Goal: Task Accomplishment & Management: Manage account settings

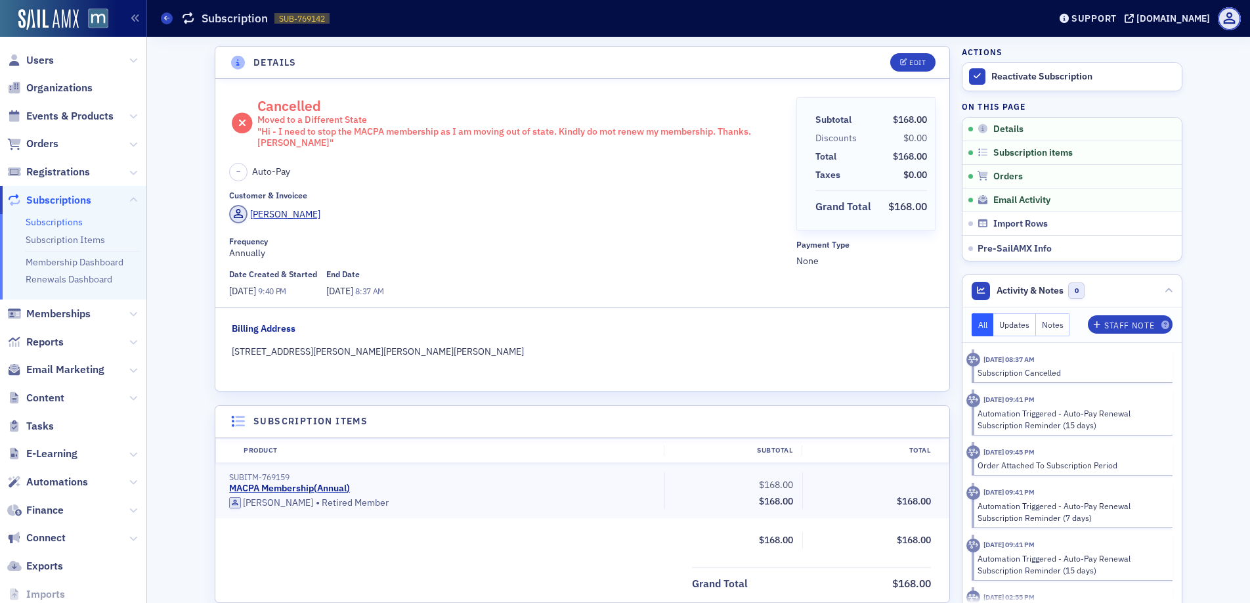
scroll to position [296, 0]
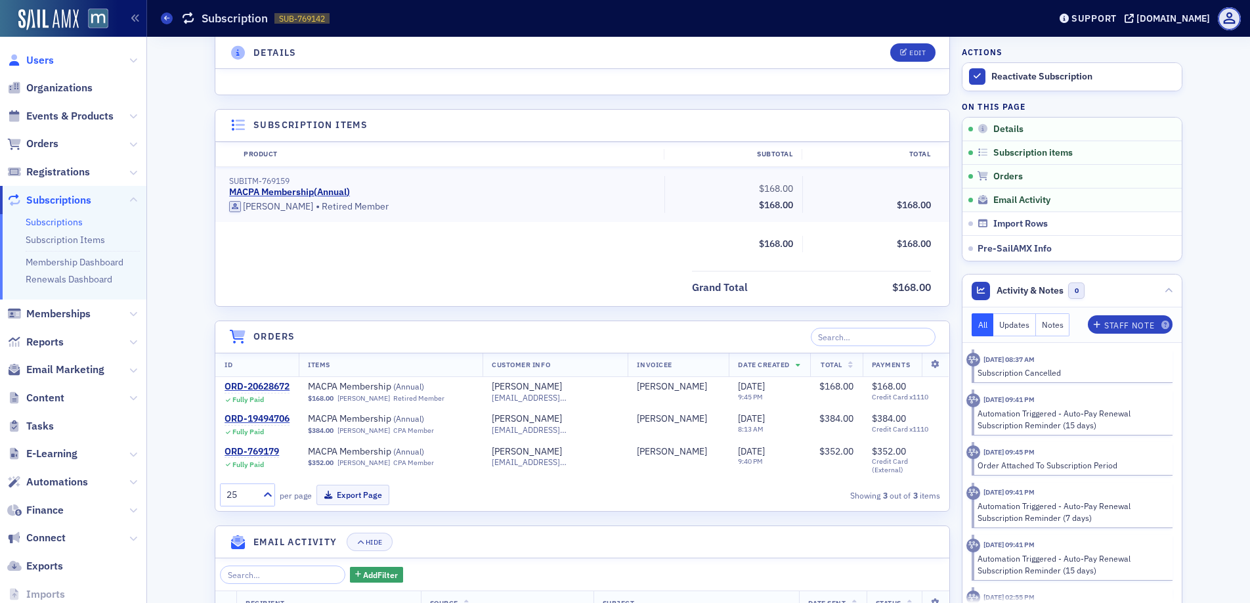
click at [44, 59] on span "Users" at bounding box center [40, 60] width 28 height 14
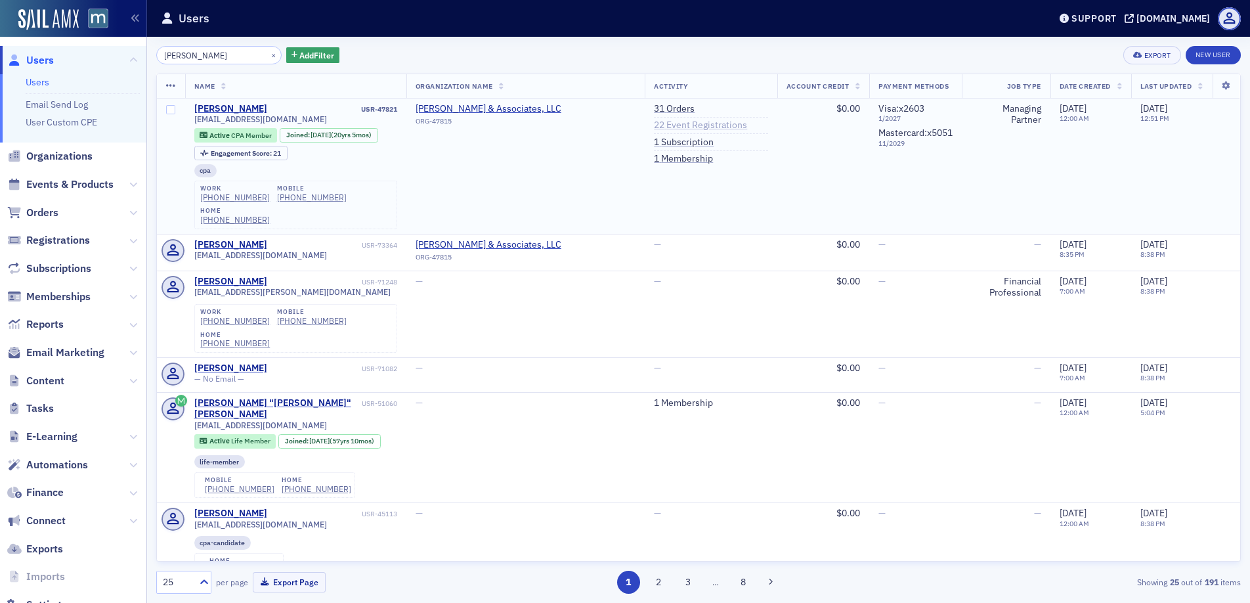
type input "[PERSON_NAME]"
click at [654, 126] on link "22 Event Registrations" at bounding box center [700, 125] width 93 height 12
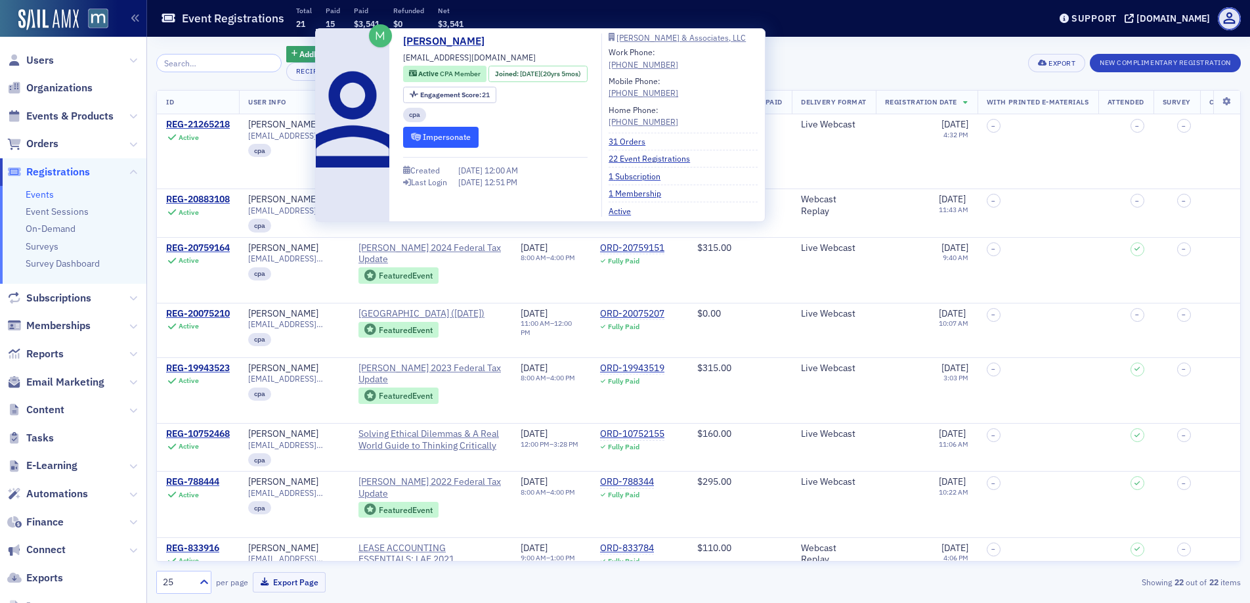
click at [451, 131] on button "Impersonate" at bounding box center [440, 137] width 75 height 20
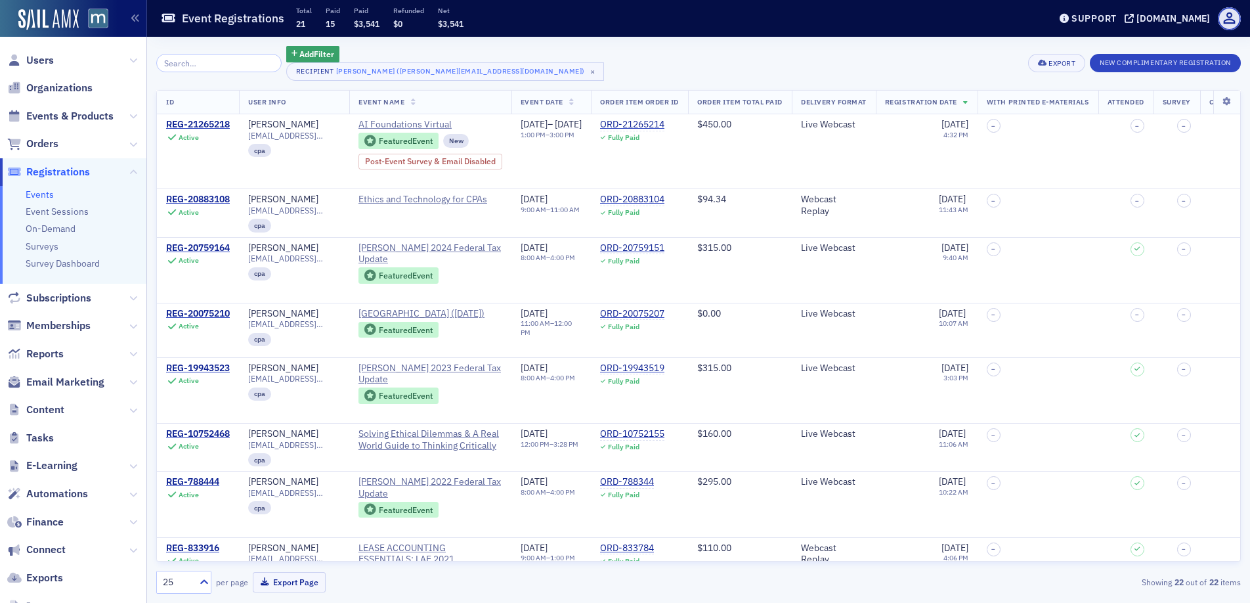
click at [57, 58] on span "Users" at bounding box center [73, 60] width 146 height 28
click at [47, 60] on span "Users" at bounding box center [40, 60] width 28 height 14
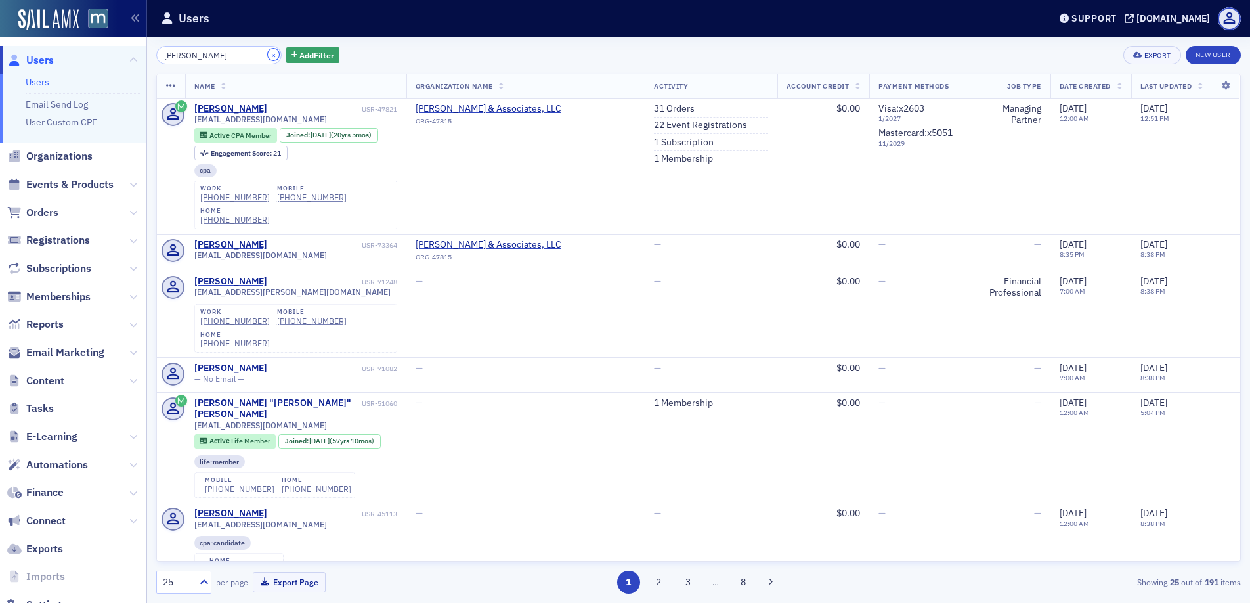
click at [268, 54] on button "×" at bounding box center [274, 55] width 12 height 12
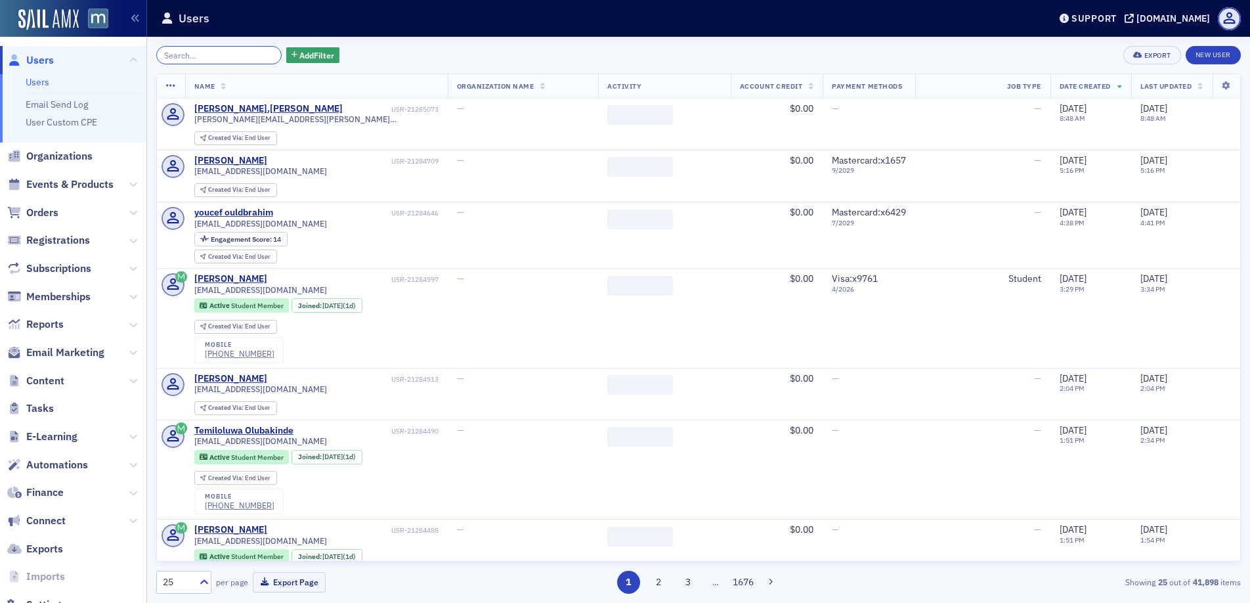
click at [212, 55] on input "search" at bounding box center [218, 55] width 125 height 18
paste input "[PERSON_NAME]"
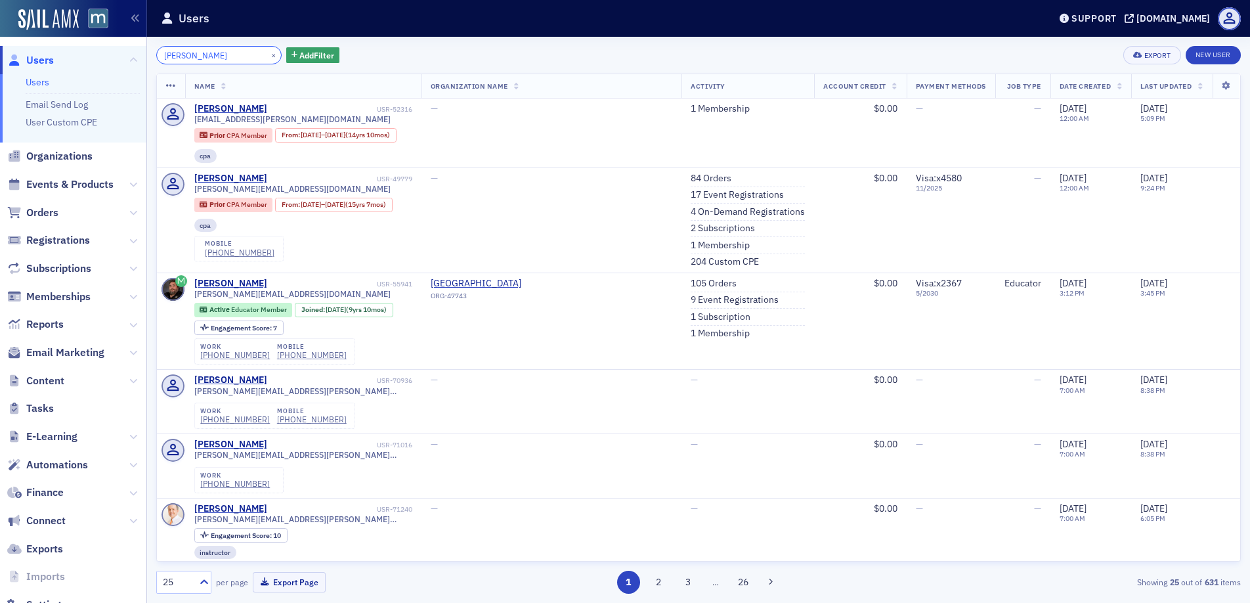
type input "[PERSON_NAME]"
click at [268, 57] on button "×" at bounding box center [274, 55] width 12 height 12
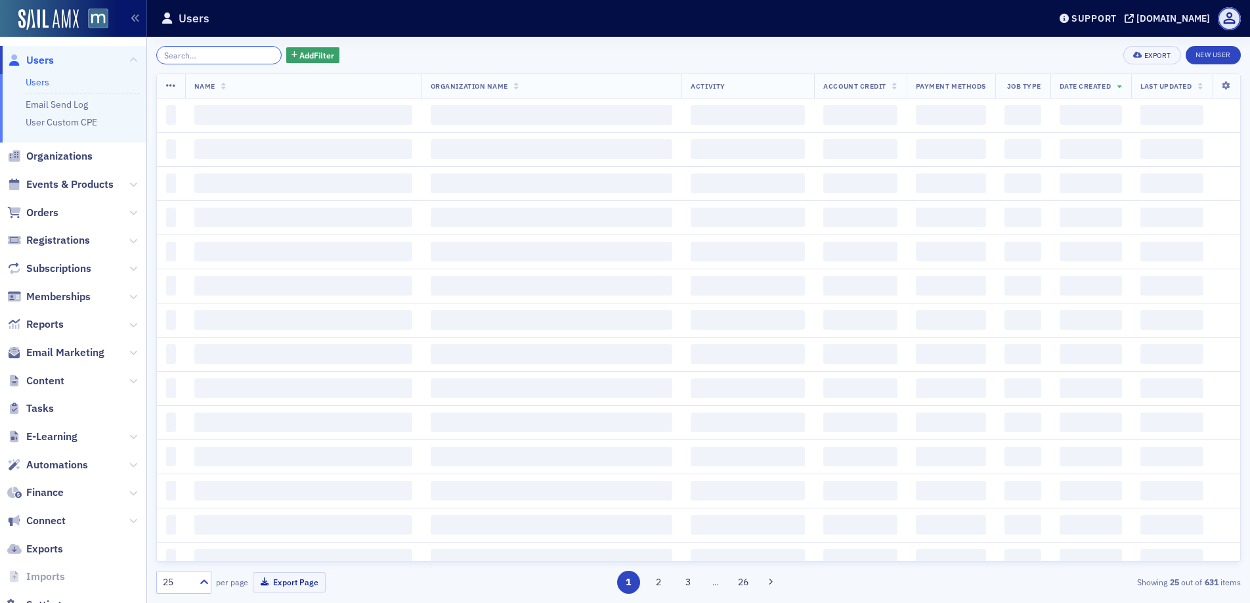
click at [239, 56] on input "search" at bounding box center [218, 55] width 125 height 18
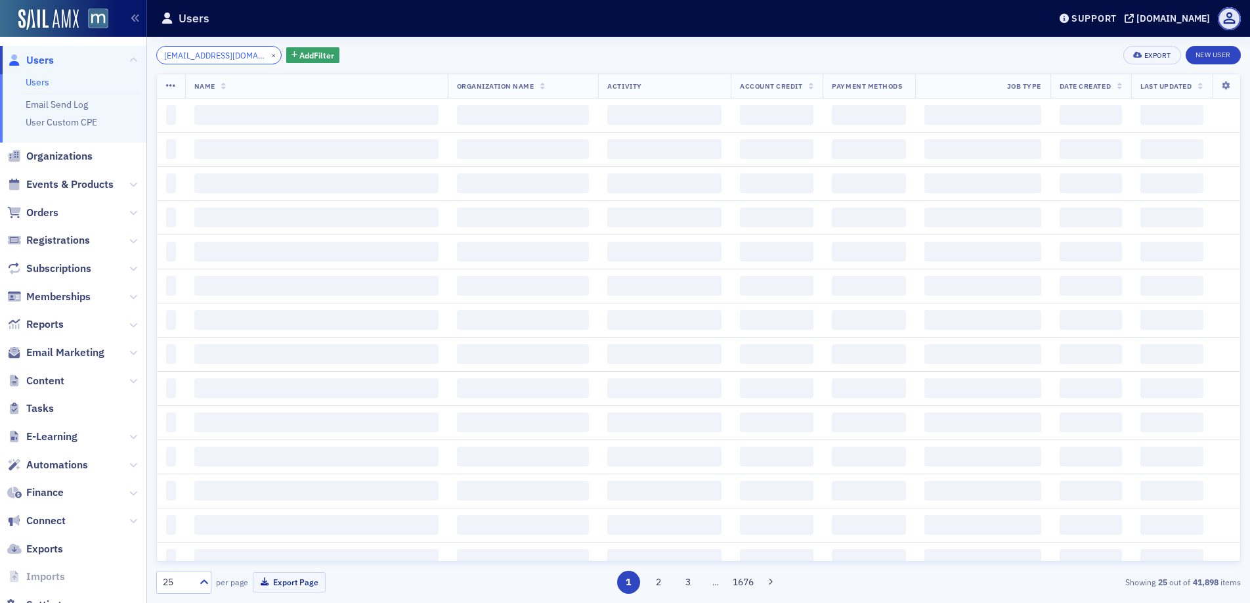
scroll to position [0, 28]
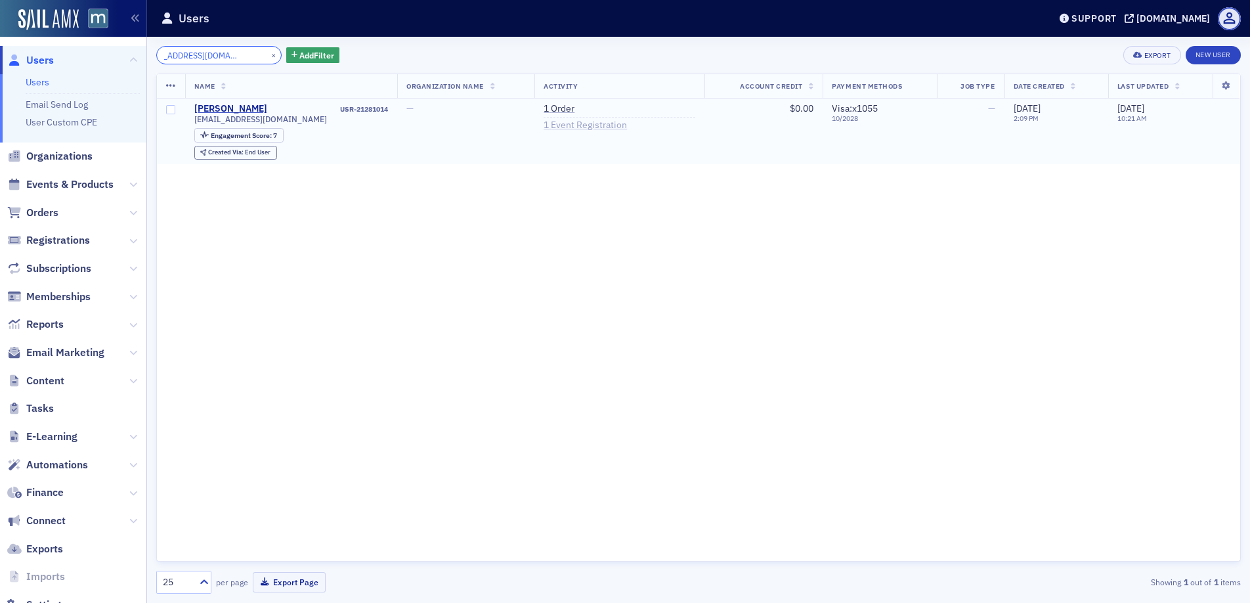
type input "[EMAIL_ADDRESS][DOMAIN_NAME]"
click at [614, 124] on link "1 Event Registration" at bounding box center [585, 125] width 83 height 12
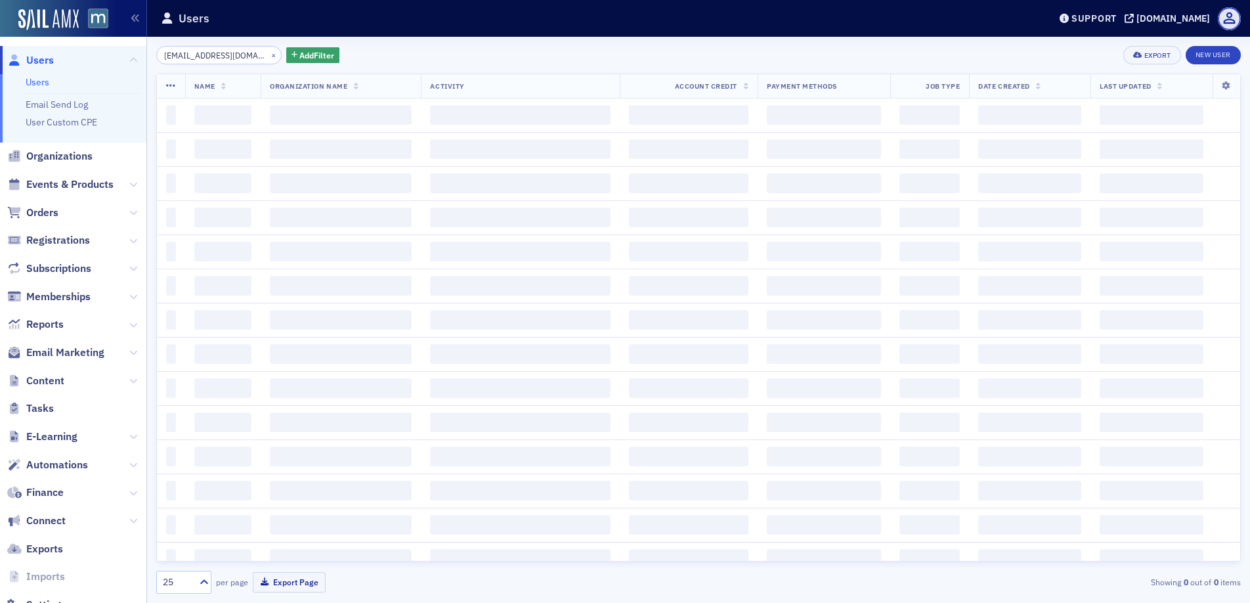
scroll to position [0, 28]
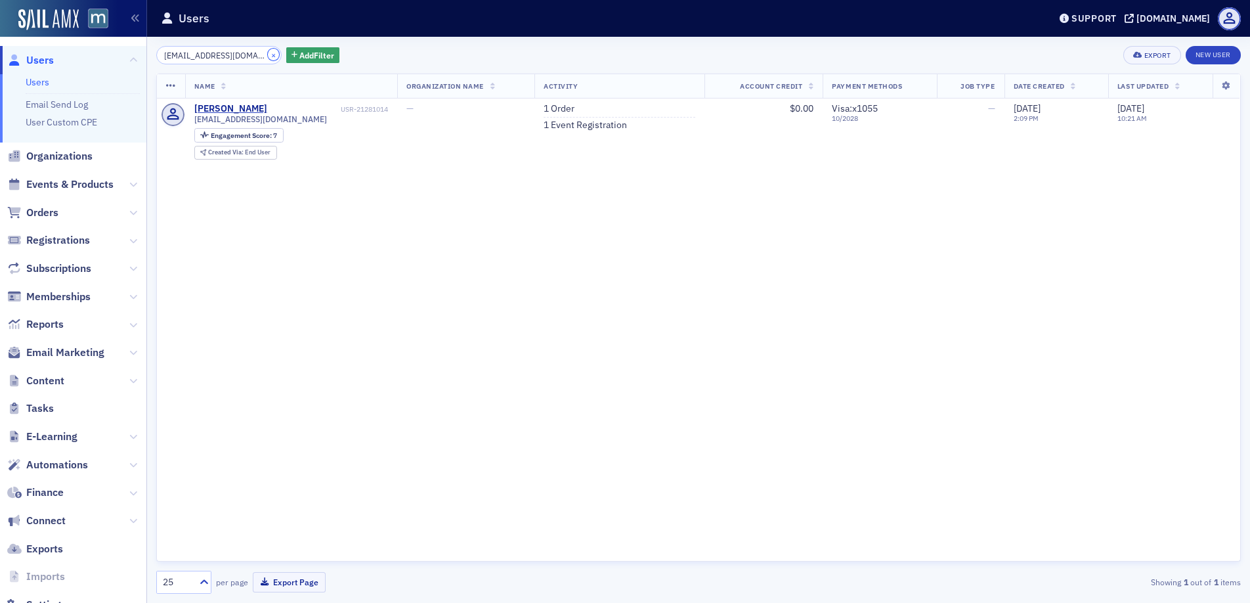
click at [268, 55] on button "×" at bounding box center [274, 55] width 12 height 12
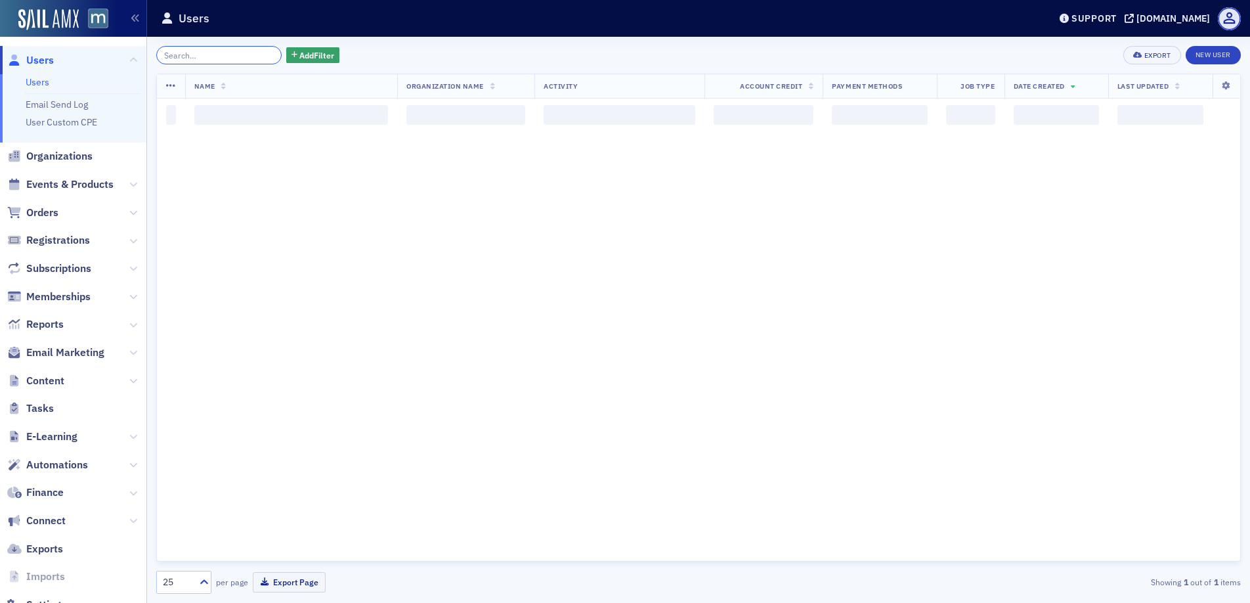
click at [242, 53] on input "search" at bounding box center [218, 55] width 125 height 18
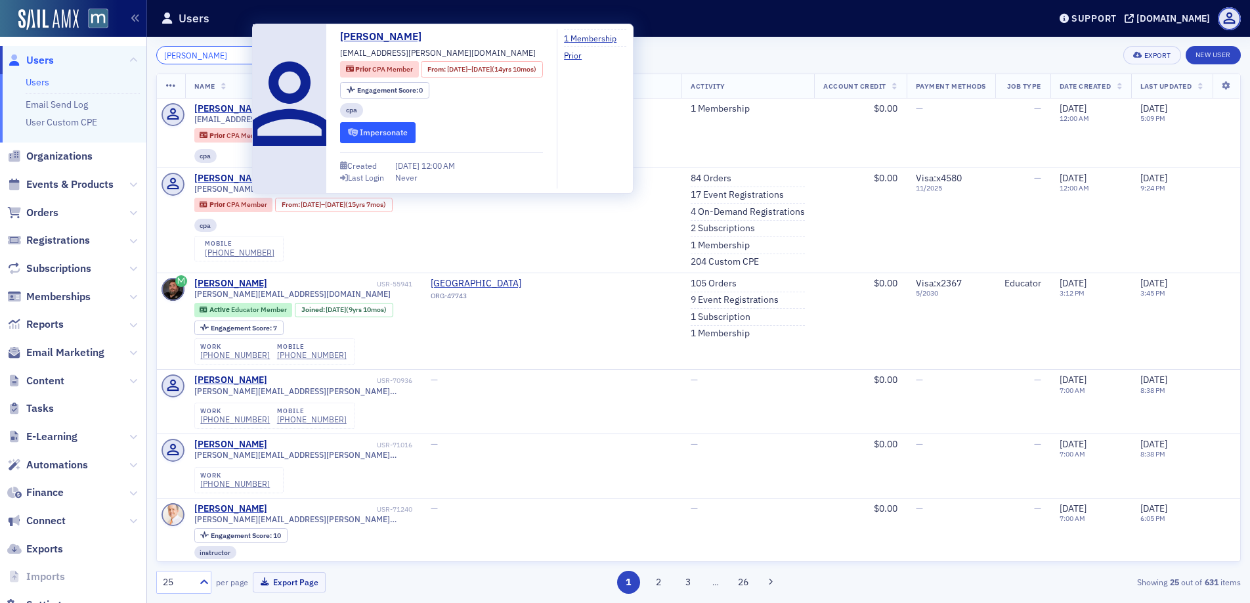
type input "[PERSON_NAME]"
click at [381, 133] on button "Impersonate" at bounding box center [377, 132] width 75 height 20
click at [216, 103] on div "[PERSON_NAME]" at bounding box center [230, 109] width 73 height 12
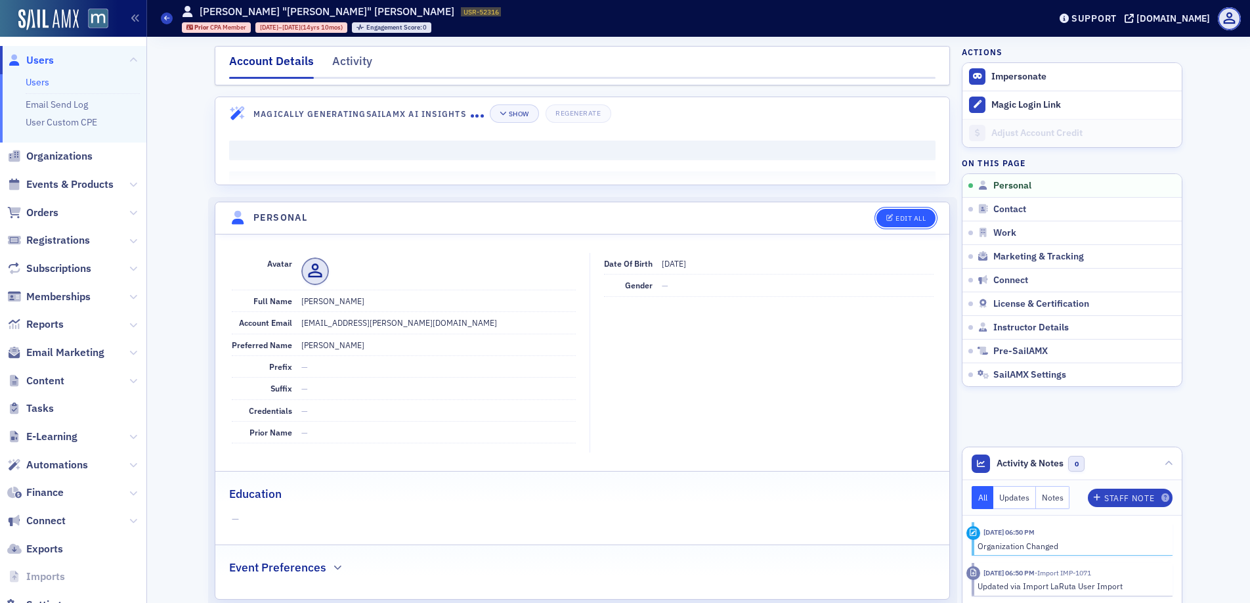
click at [899, 222] on div "Edit All" at bounding box center [910, 218] width 30 height 7
select select "US"
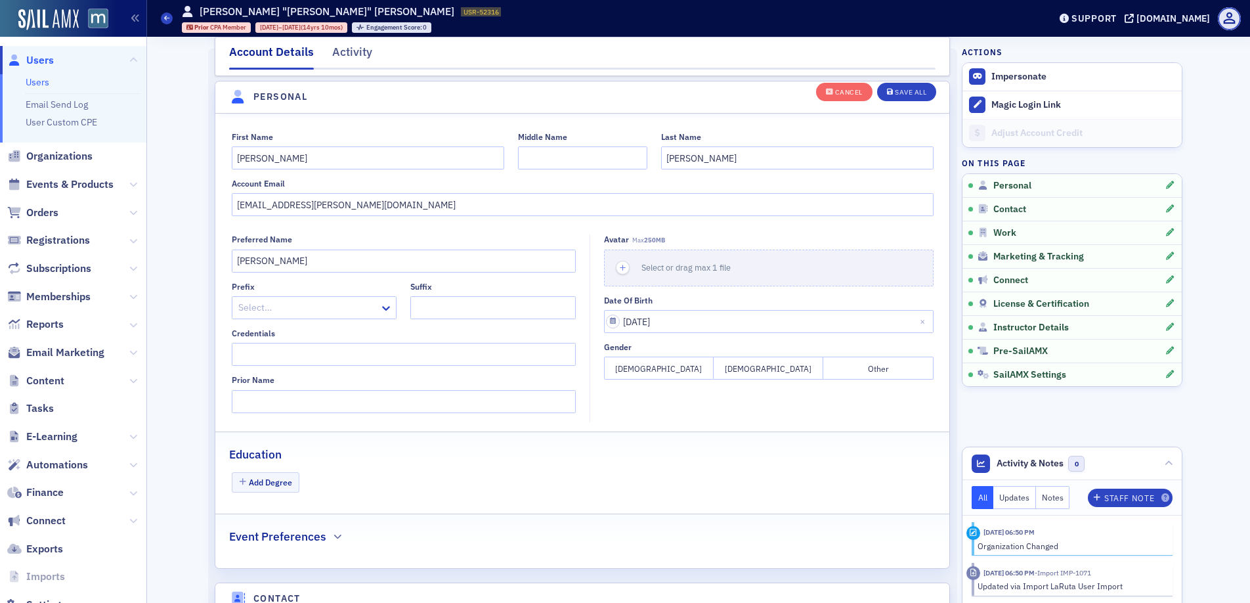
scroll to position [153, 0]
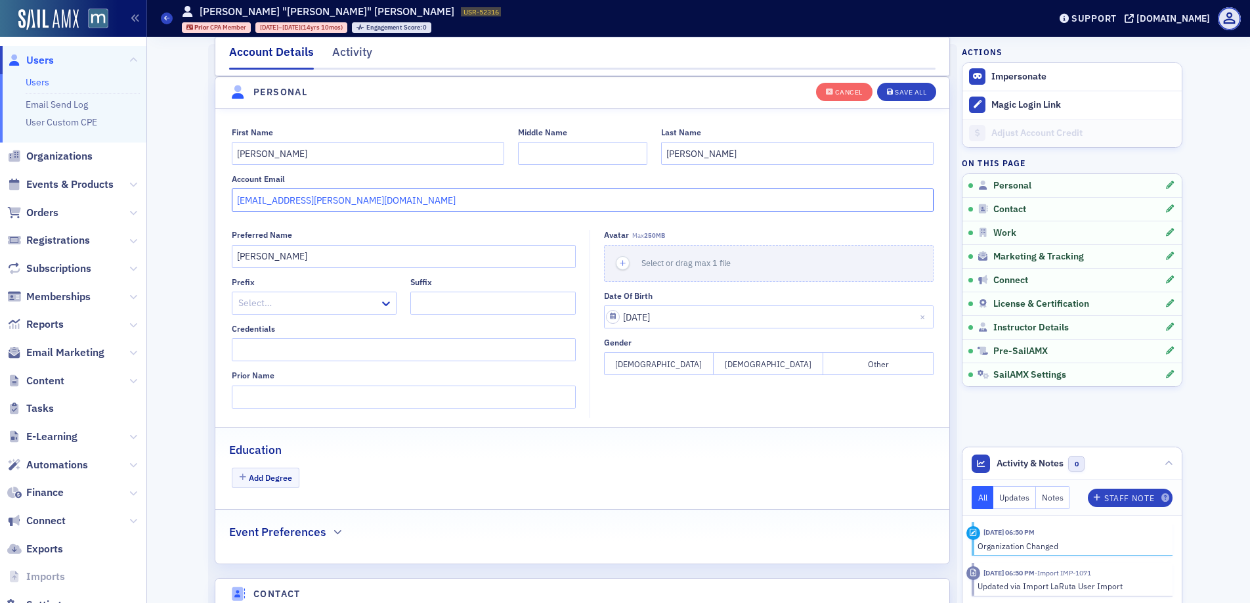
click at [328, 202] on input "[EMAIL_ADDRESS][PERSON_NAME][DOMAIN_NAME]" at bounding box center [583, 199] width 702 height 23
drag, startPoint x: 183, startPoint y: 254, endPoint x: 197, endPoint y: 240, distance: 20.0
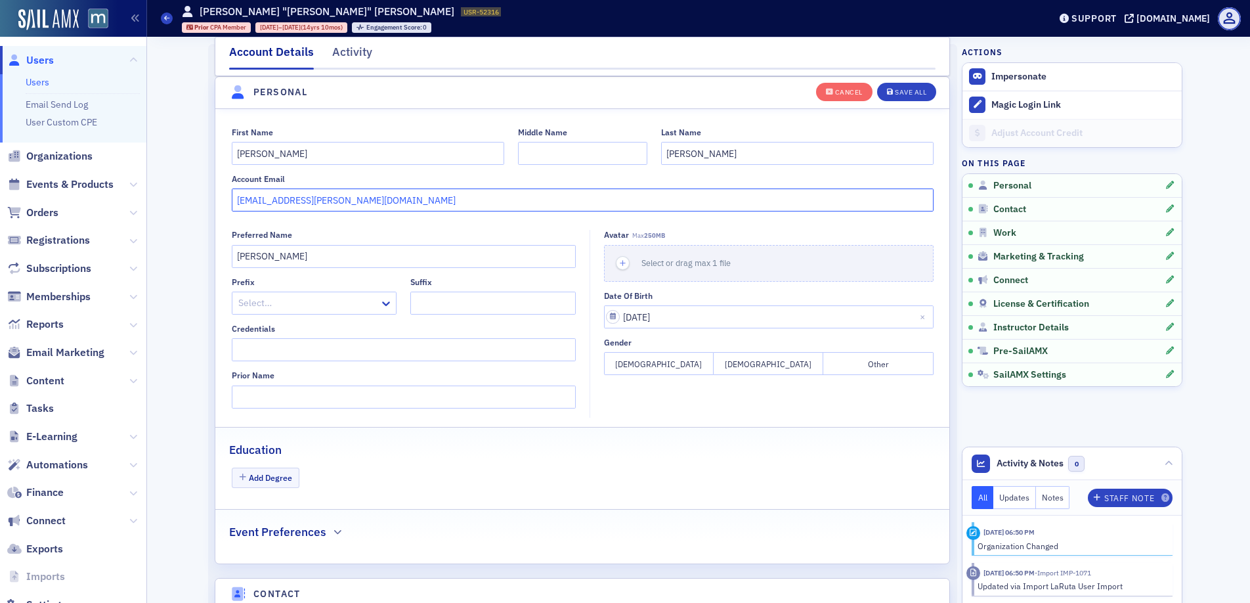
click at [267, 207] on input "[EMAIL_ADDRESS][PERSON_NAME][DOMAIN_NAME]" at bounding box center [583, 199] width 702 height 23
paste input "[PERSON_NAME]@acclaresolutions"
type input "[EMAIL_ADDRESS][DOMAIN_NAME]"
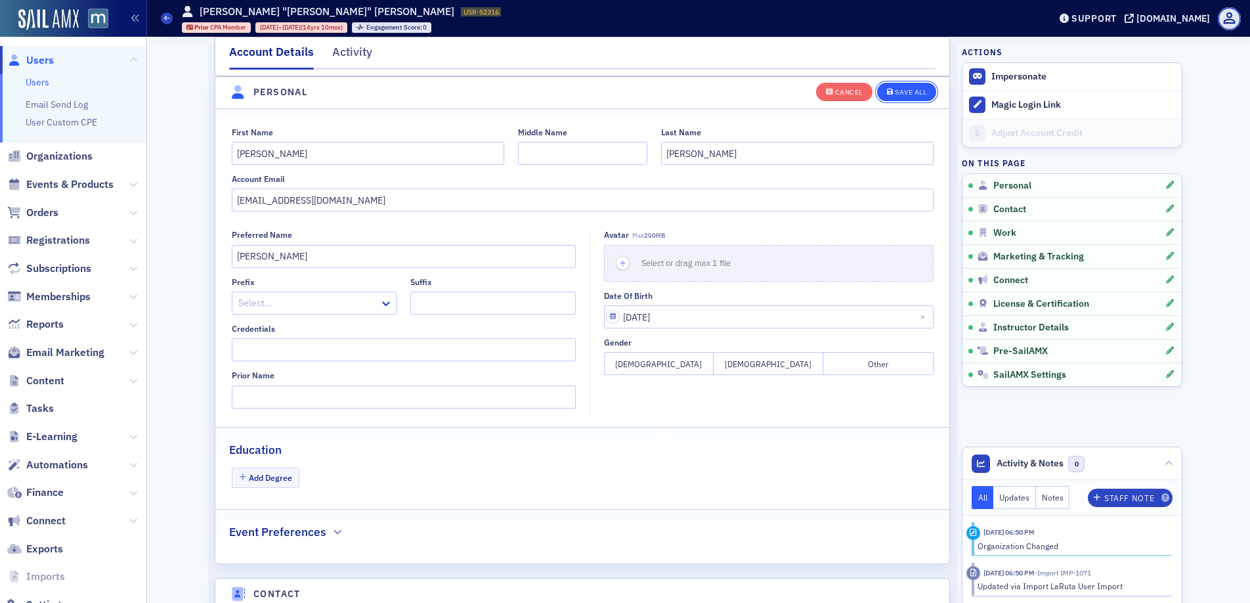
click at [895, 95] on div "Save All" at bounding box center [911, 92] width 32 height 7
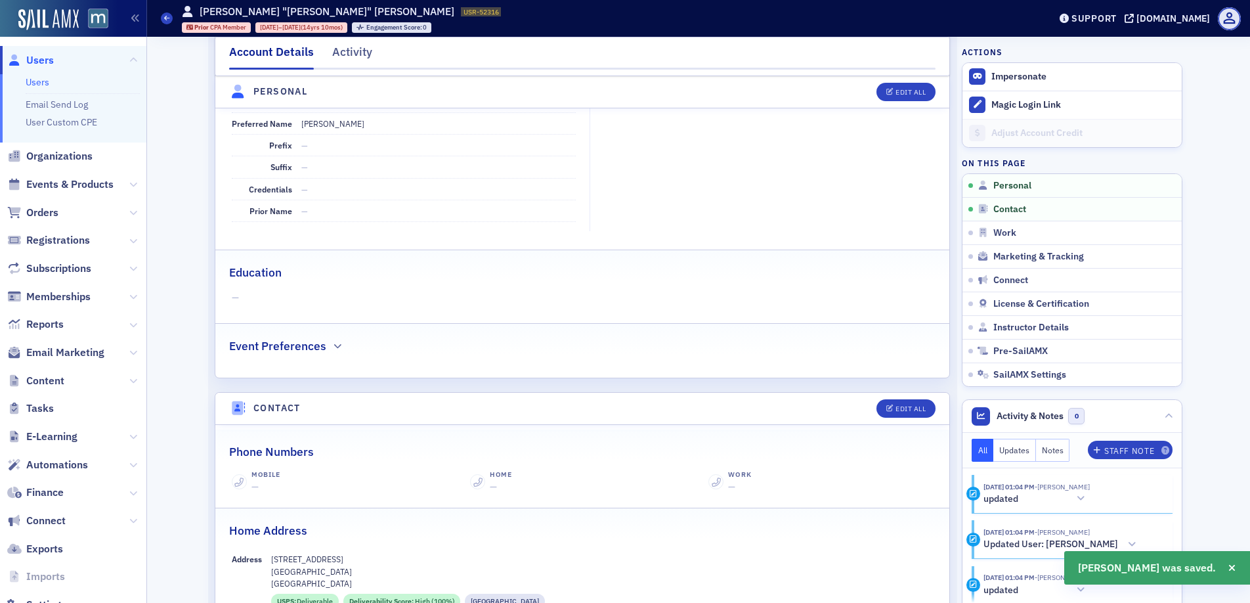
scroll to position [0, 0]
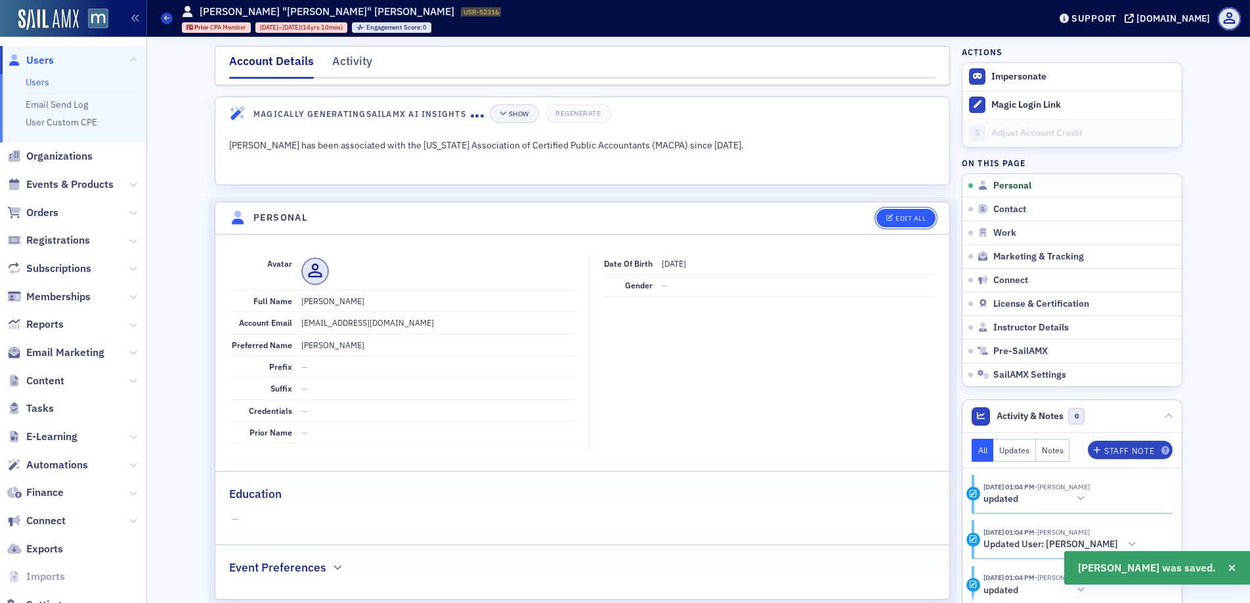
click at [895, 221] on div "Edit All" at bounding box center [910, 218] width 30 height 7
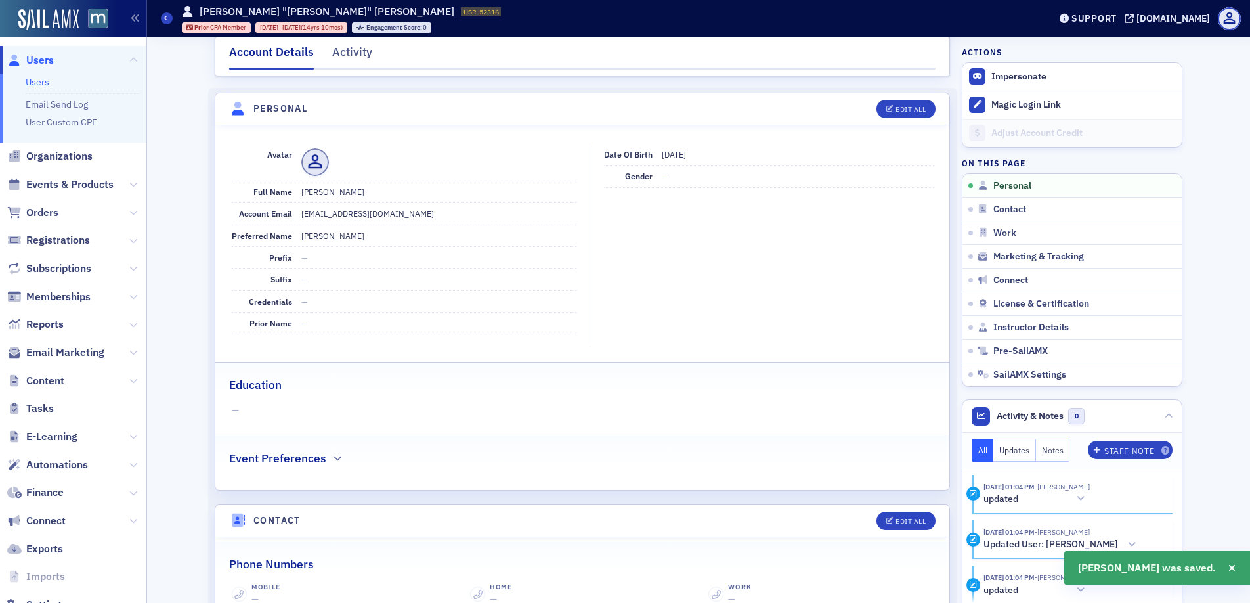
select select "US"
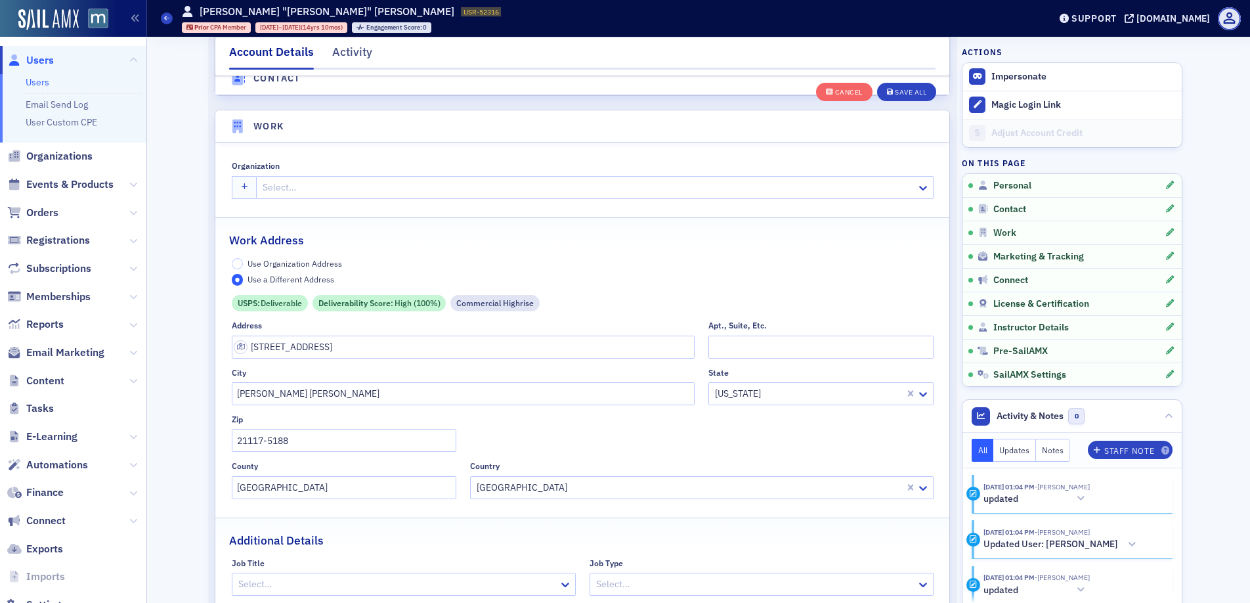
scroll to position [1036, 0]
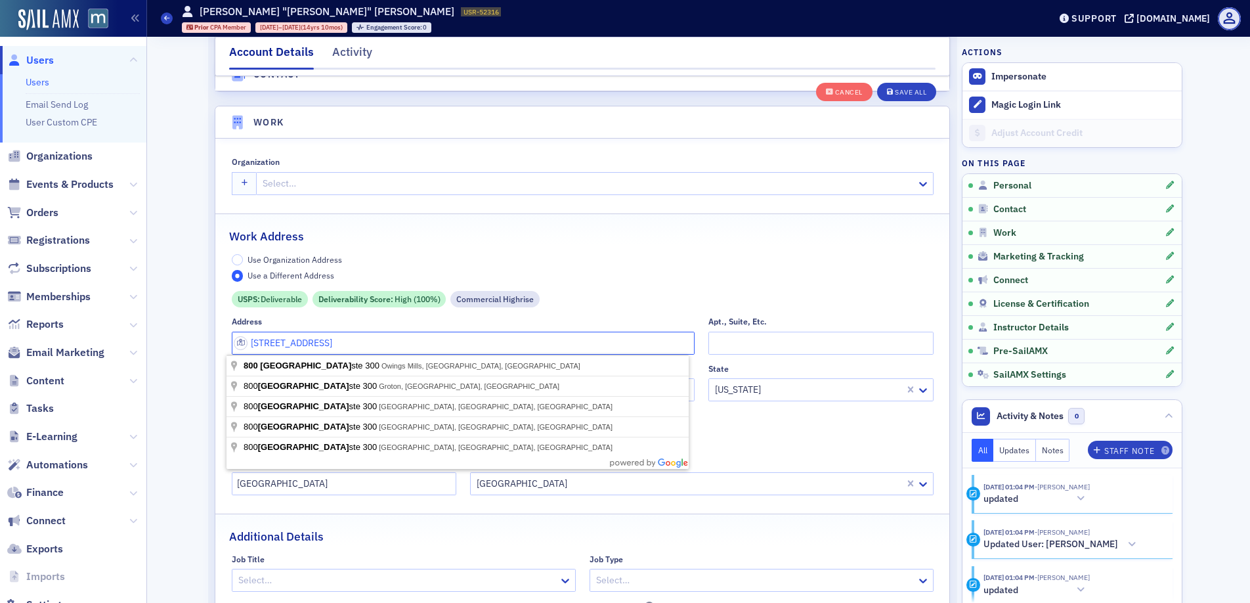
drag, startPoint x: 414, startPoint y: 340, endPoint x: 300, endPoint y: 327, distance: 114.3
click at [300, 327] on div "Address [STREET_ADDRESS]" at bounding box center [463, 334] width 463 height 37
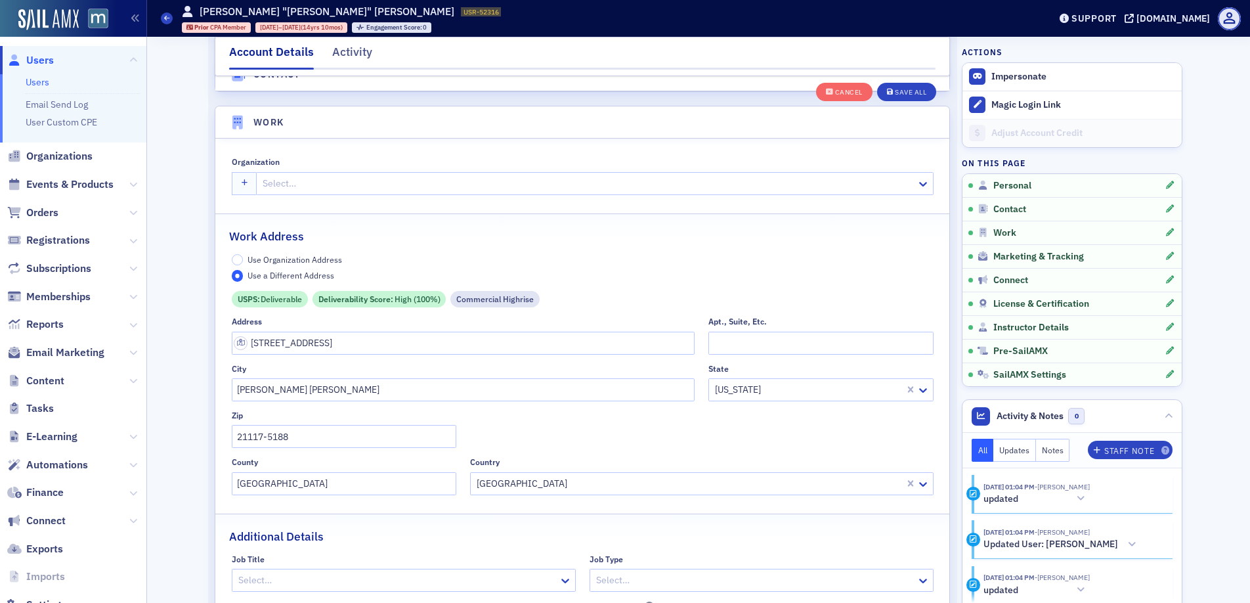
type input "4 Reservoir Cir"
type input "[GEOGRAPHIC_DATA]"
type input "21208"
click at [737, 345] on input "Apt., Suite, Etc." at bounding box center [820, 342] width 224 height 23
type input "Suite 201"
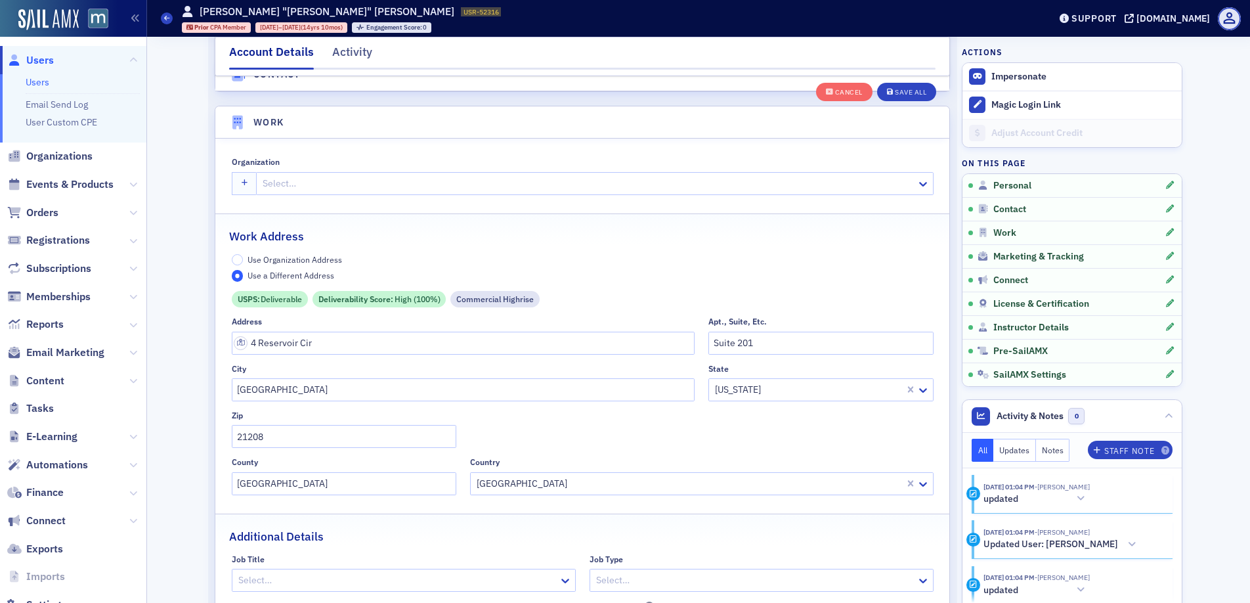
click at [546, 437] on div "Address [STREET_ADDRESS]. [STREET_ADDRESS][US_STATE]" at bounding box center [583, 405] width 702 height 178
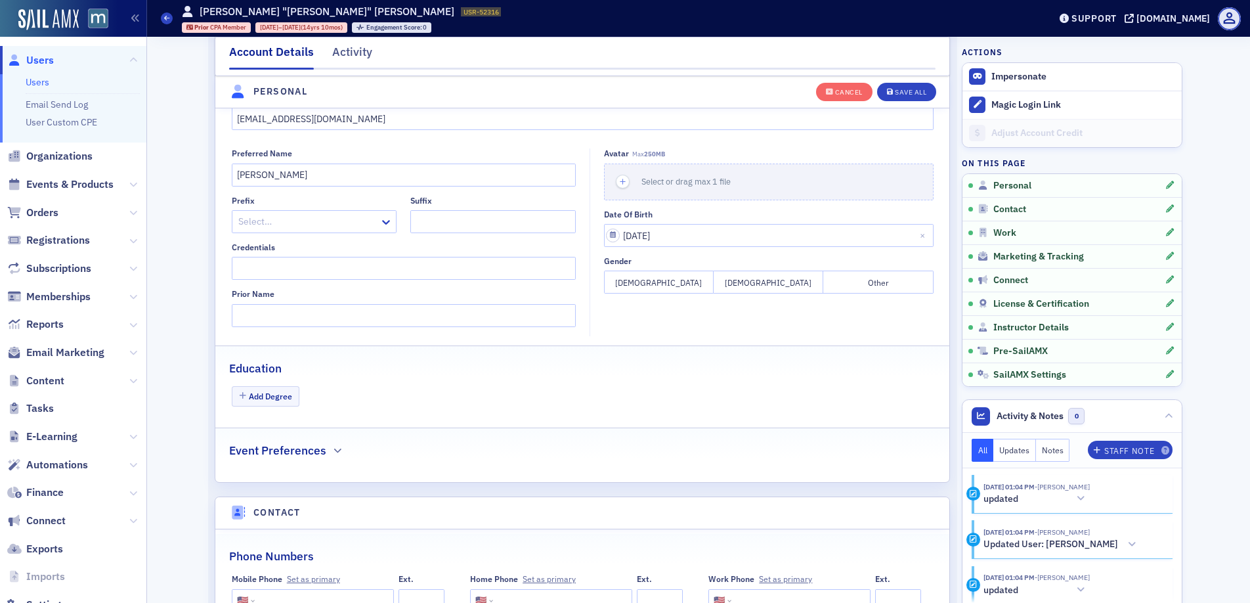
scroll to position [377, 0]
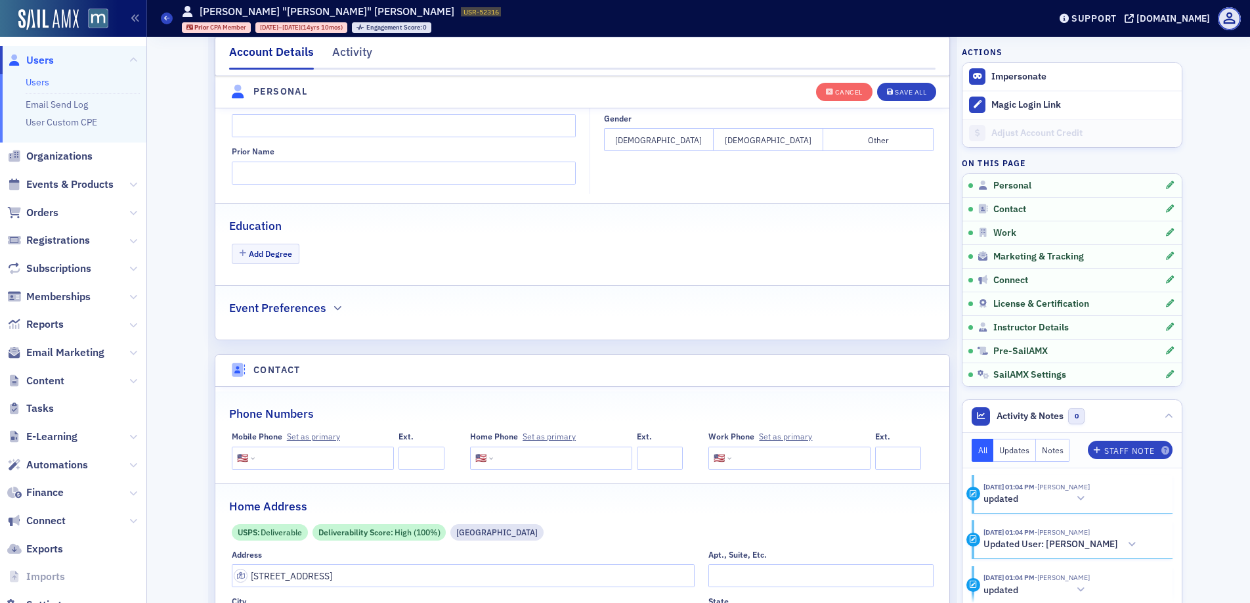
click at [305, 458] on input "tel" at bounding box center [322, 457] width 131 height 23
type input "[PHONE_NUMBER]"
click at [899, 85] on button "Save All" at bounding box center [906, 91] width 59 height 18
click at [771, 142] on button "[DEMOGRAPHIC_DATA]" at bounding box center [769, 139] width 110 height 23
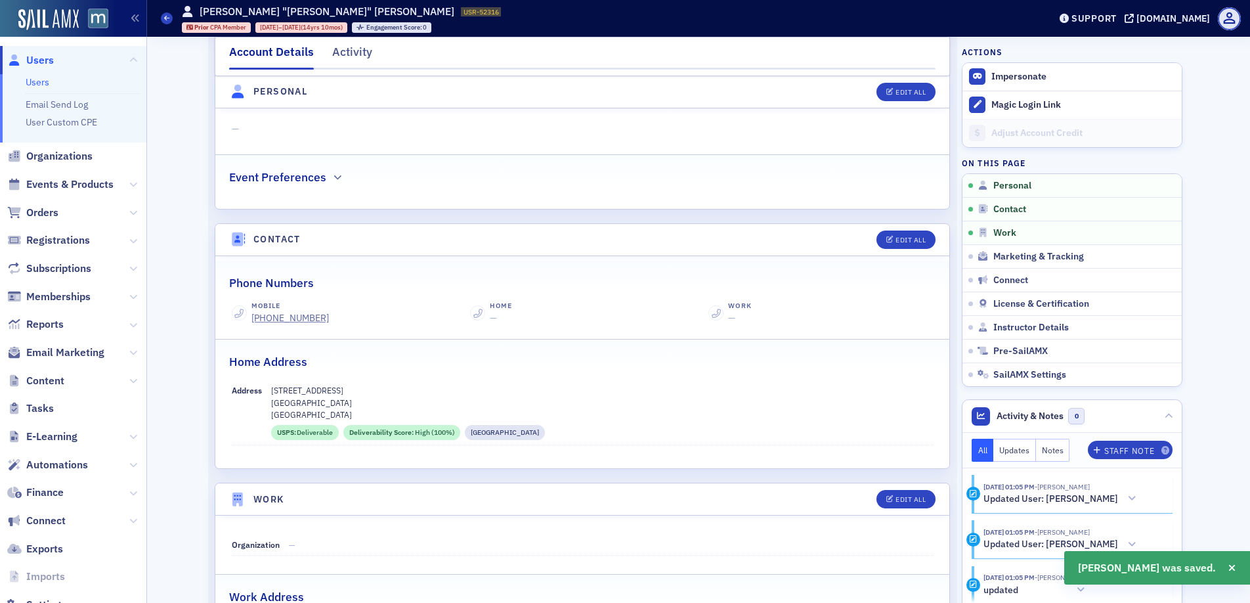
scroll to position [0, 0]
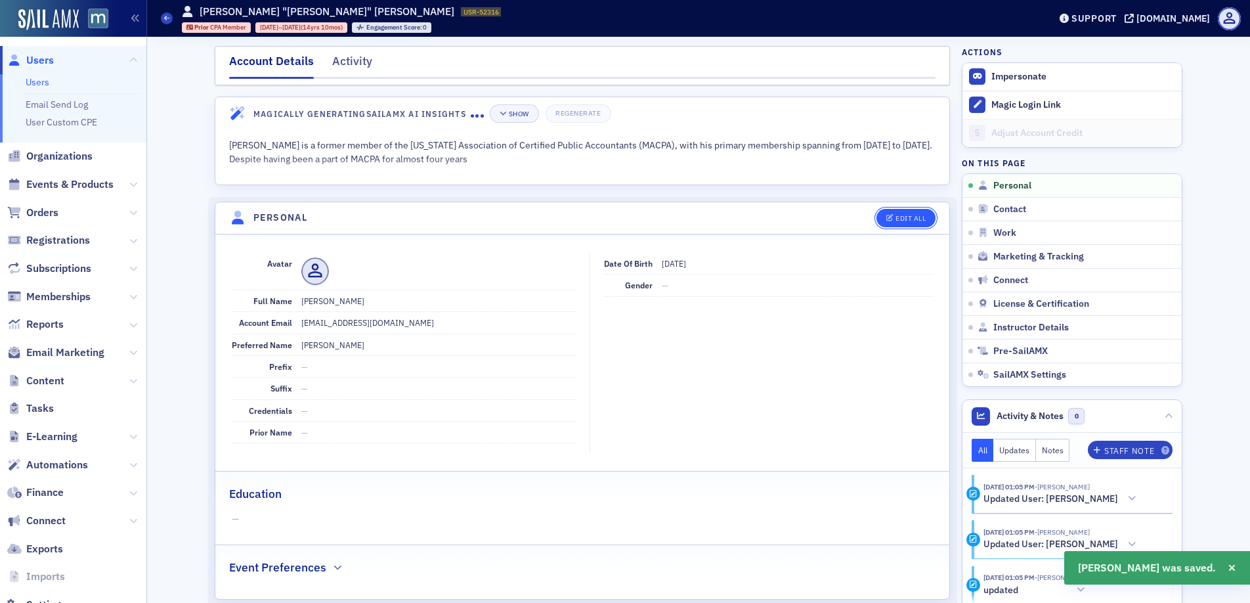
click at [895, 215] on div "Edit All" at bounding box center [910, 218] width 30 height 7
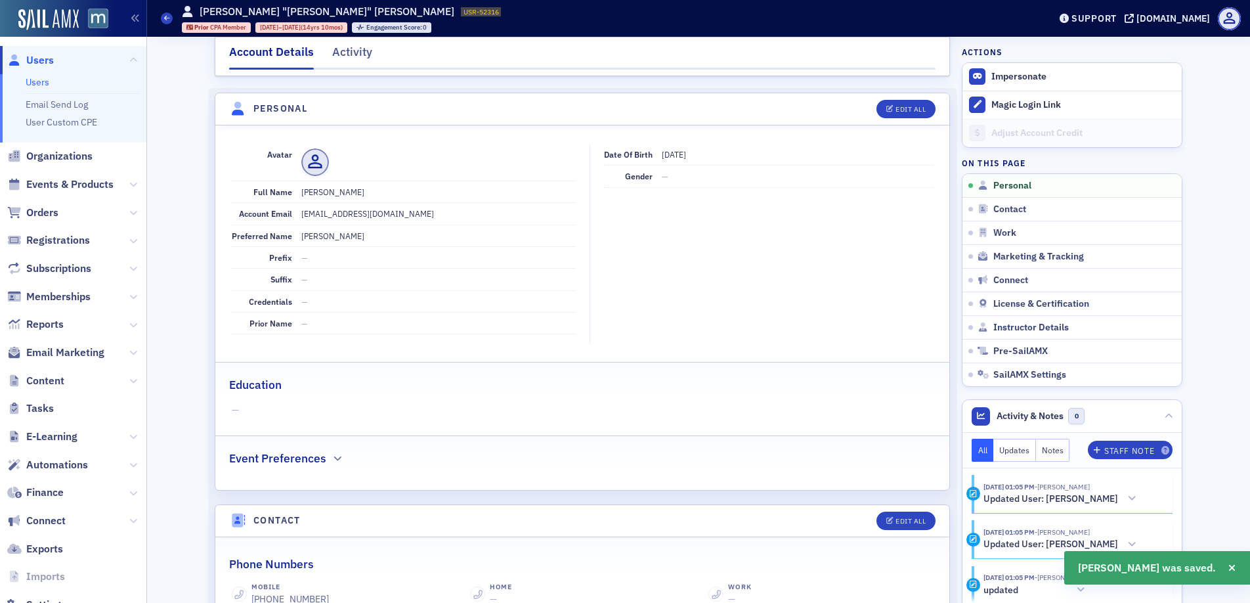
select select "US"
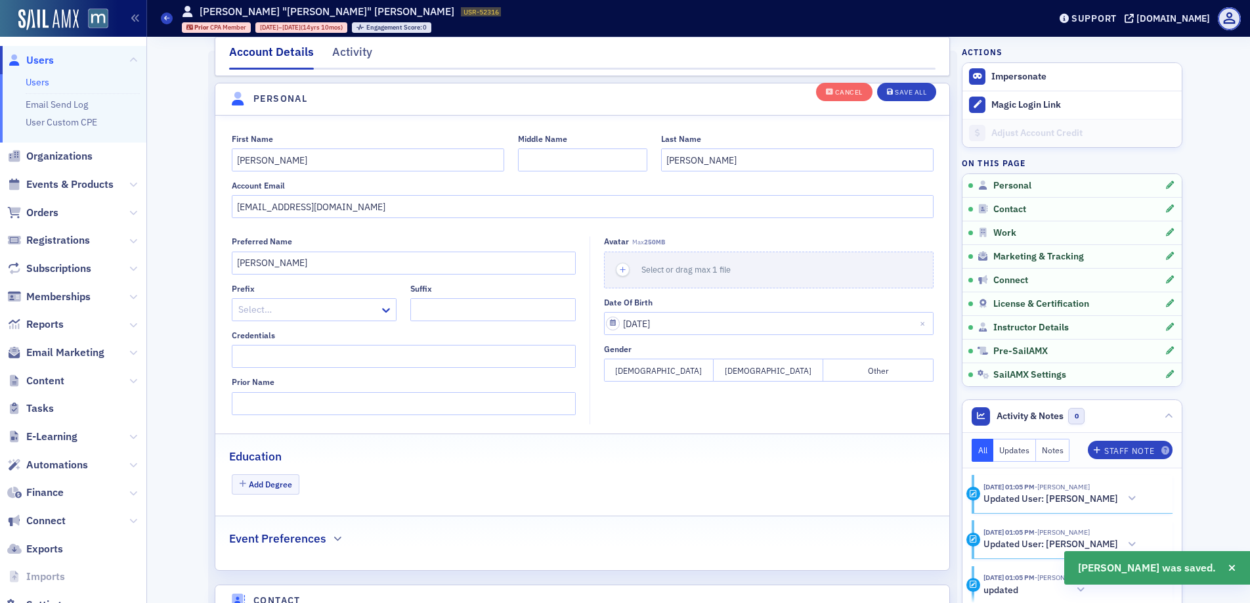
scroll to position [153, 0]
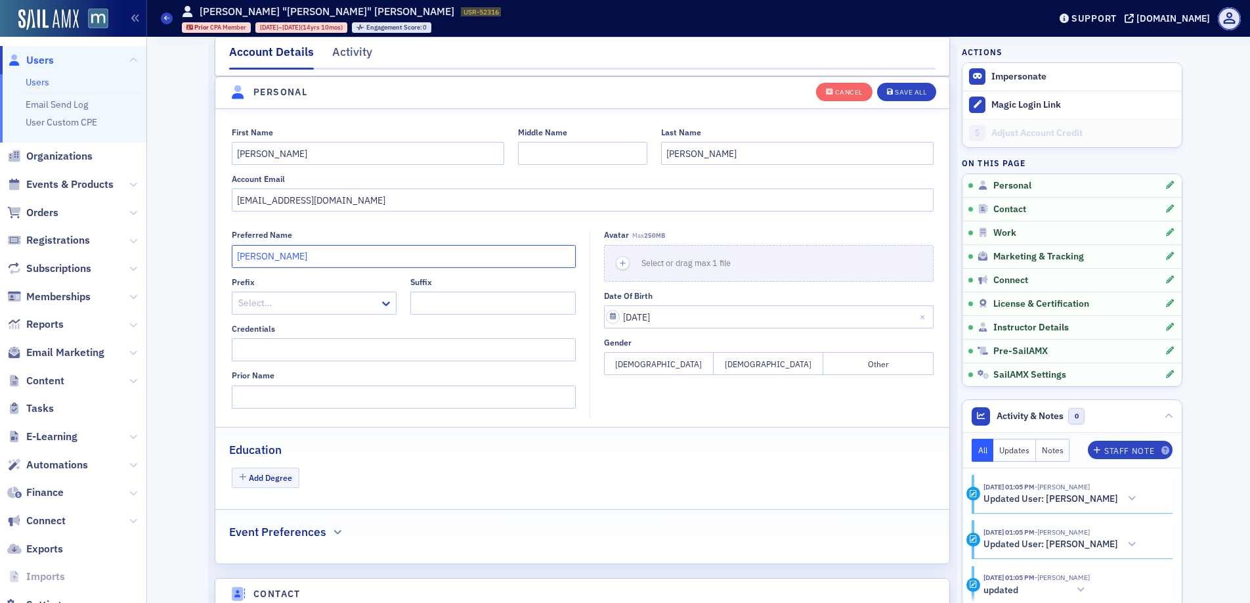
click at [289, 255] on input "[PERSON_NAME]" at bounding box center [404, 256] width 344 height 23
type input "[PERSON_NAME]"
click at [913, 91] on div "Save All" at bounding box center [911, 92] width 32 height 7
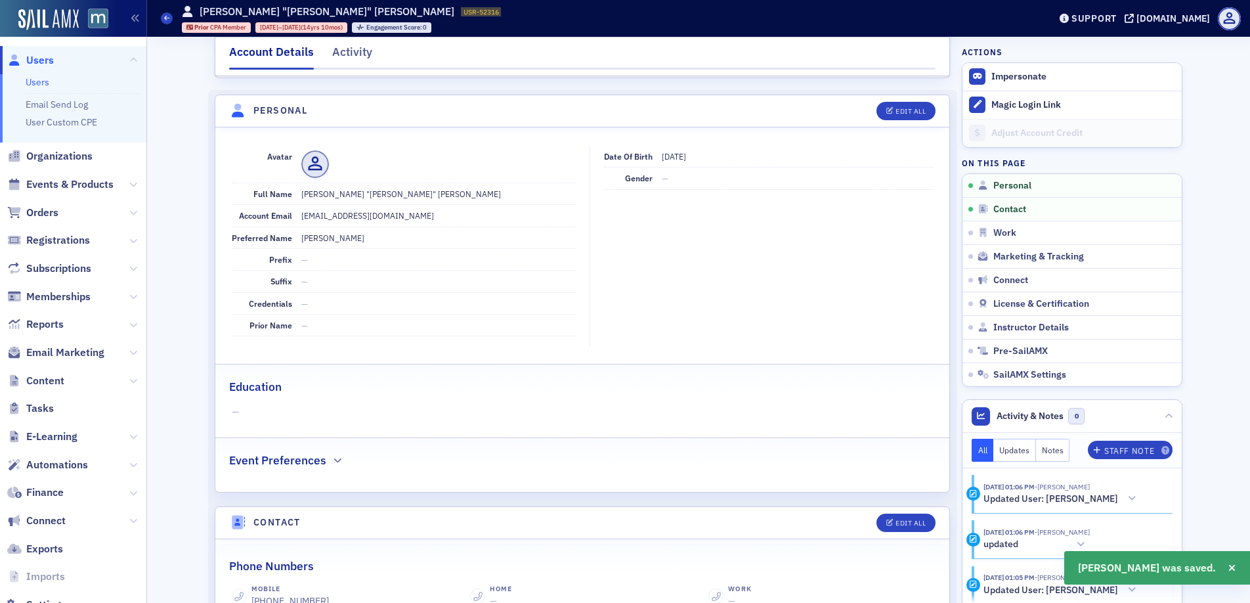
scroll to position [0, 0]
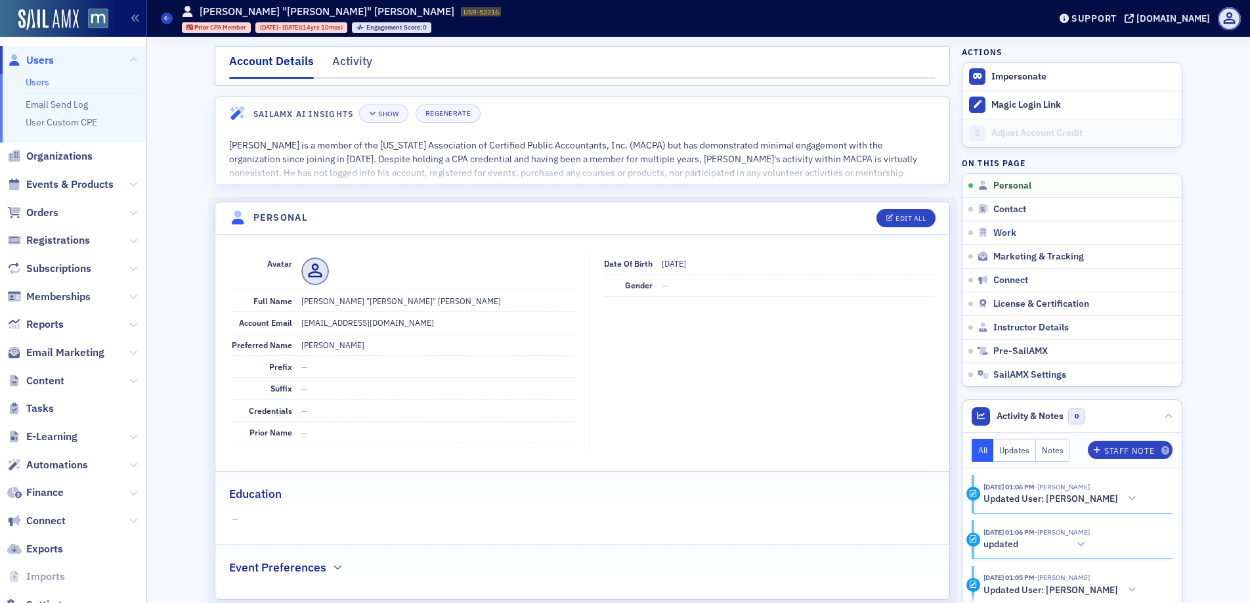
click at [43, 55] on span "Users" at bounding box center [40, 60] width 28 height 14
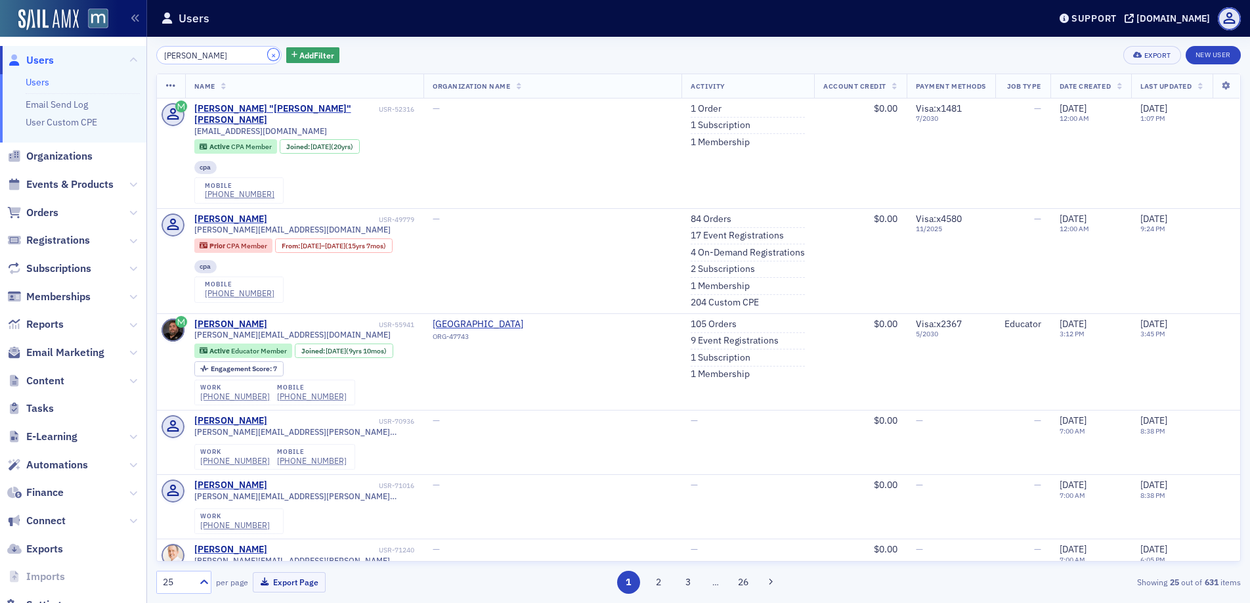
click at [268, 51] on button "×" at bounding box center [274, 55] width 12 height 12
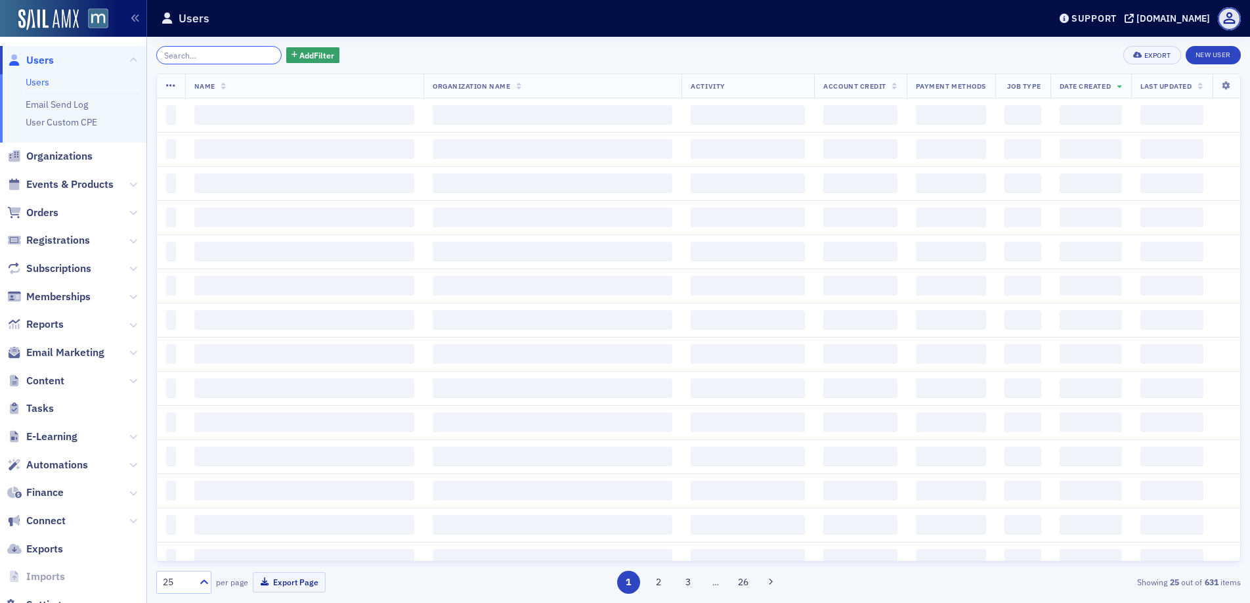
click at [234, 51] on input "search" at bounding box center [218, 55] width 125 height 18
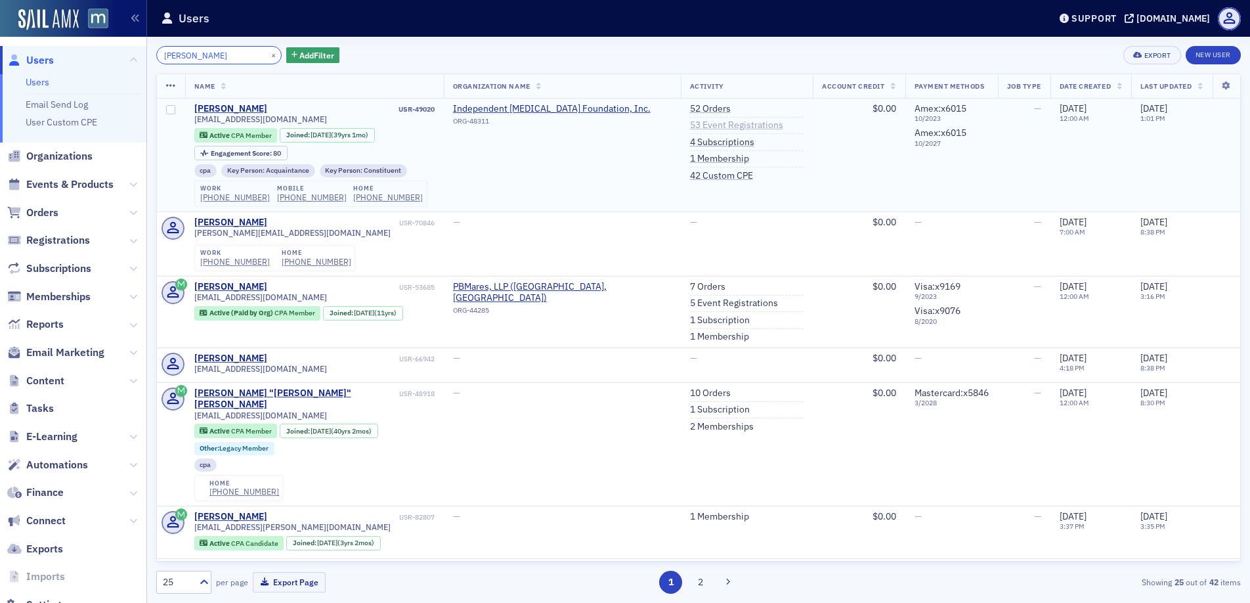
type input "[PERSON_NAME]"
click at [693, 127] on link "53 Event Registrations" at bounding box center [736, 125] width 93 height 12
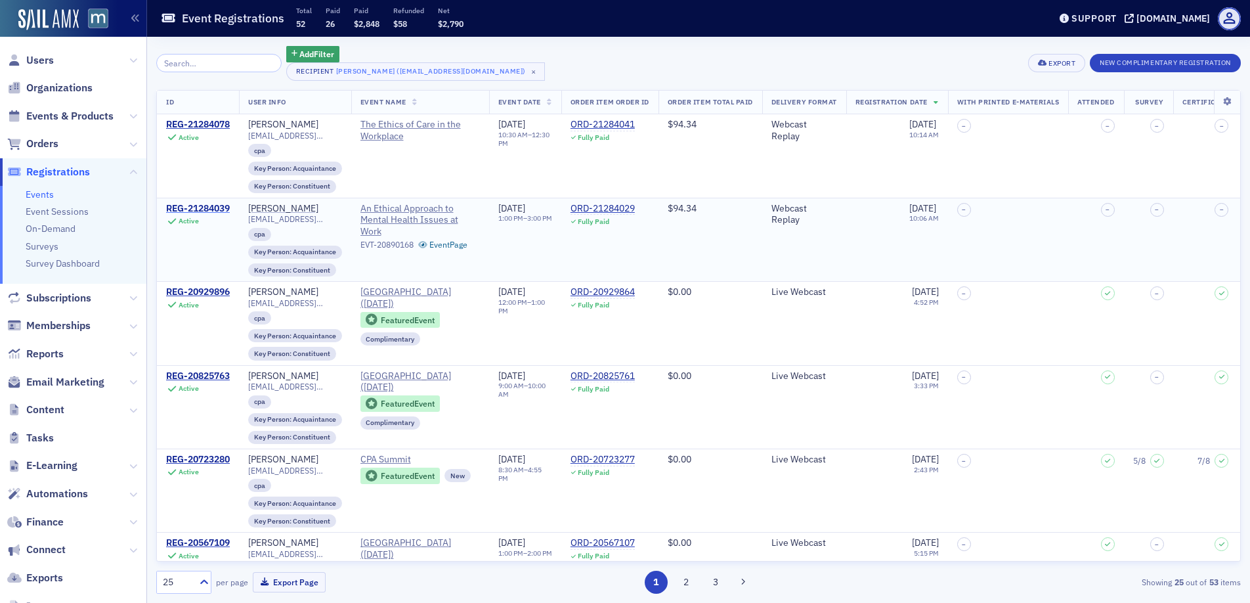
click at [208, 205] on div "REG-21284039" at bounding box center [198, 209] width 64 height 12
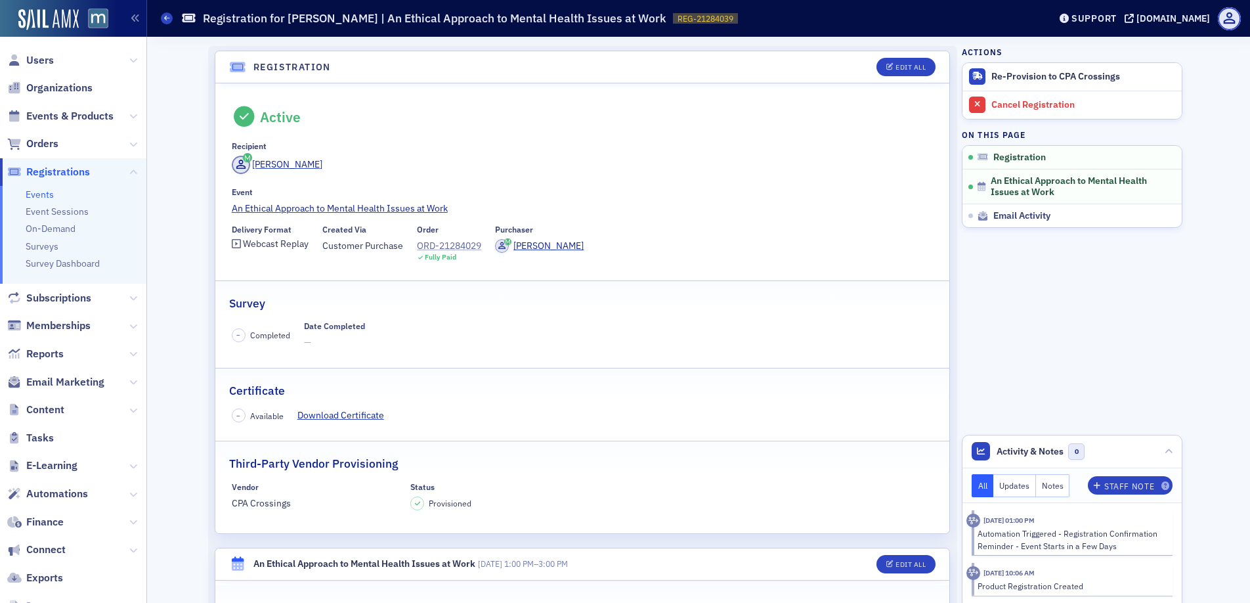
click at [453, 244] on div "ORD-21284029" at bounding box center [449, 246] width 64 height 14
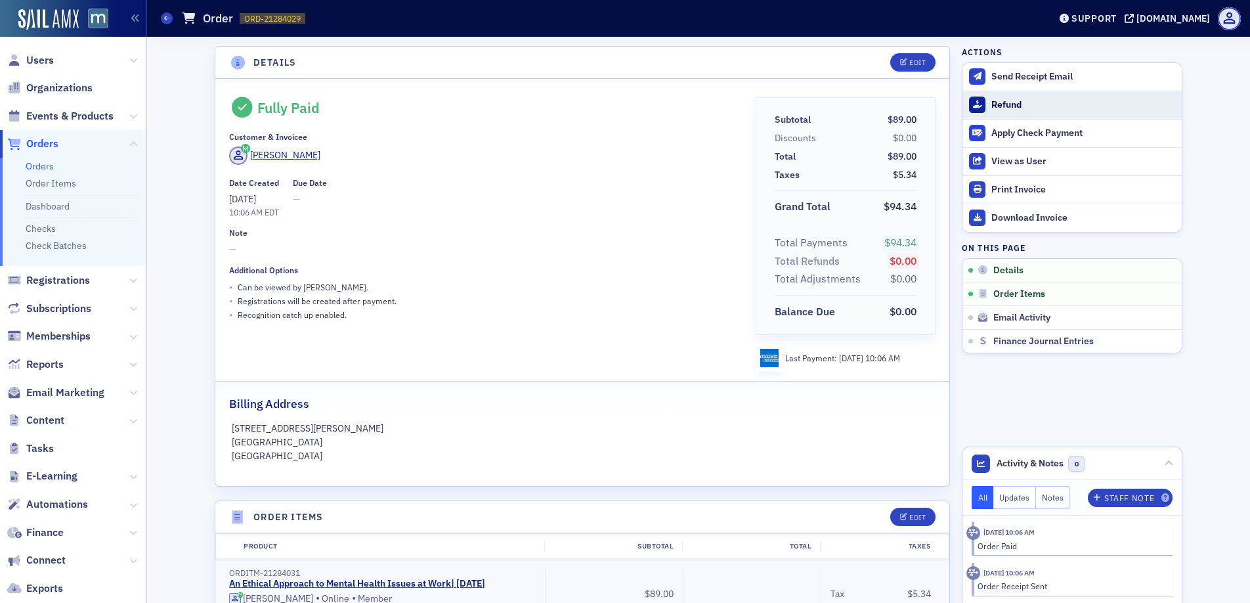
click at [1000, 110] on button "Refund" at bounding box center [1071, 105] width 219 height 28
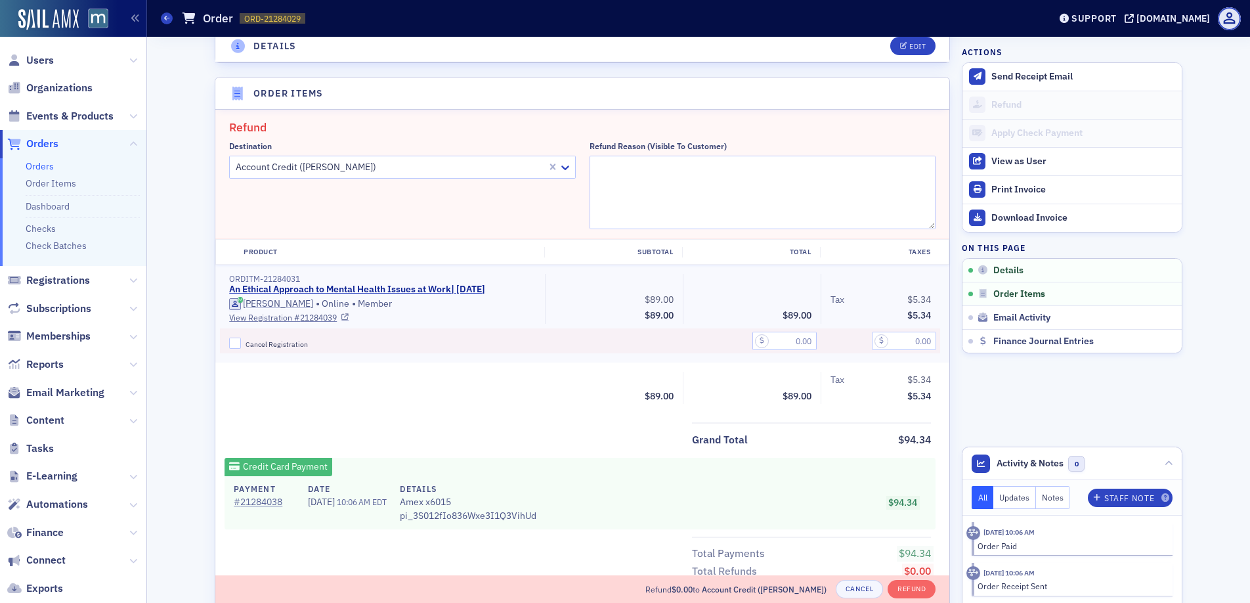
scroll to position [457, 0]
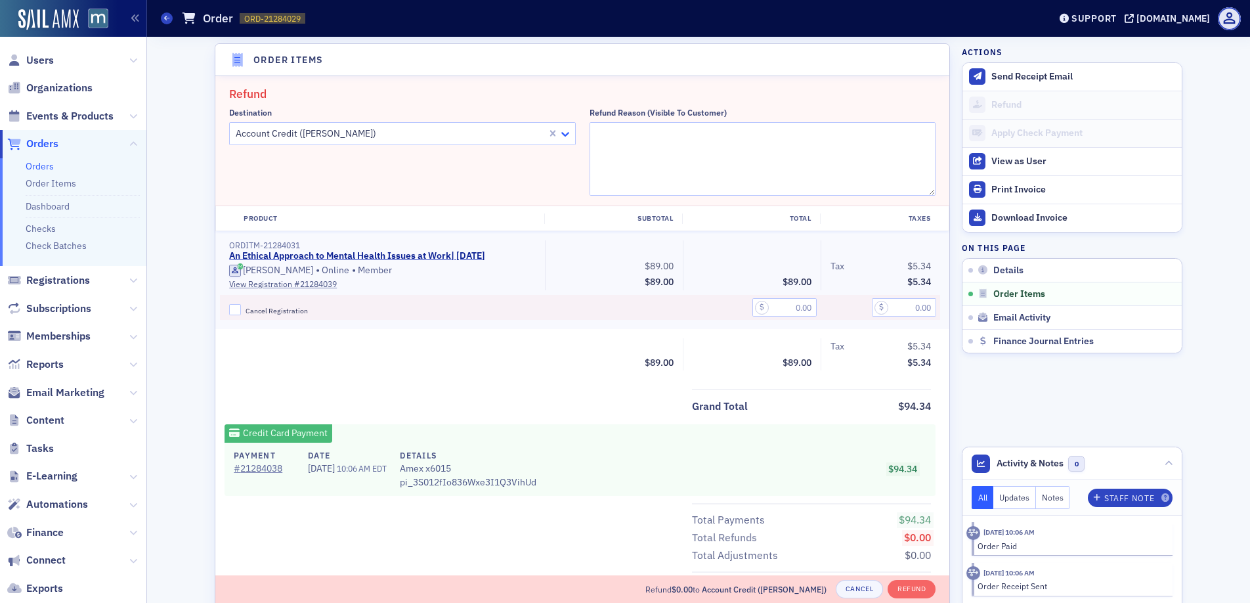
click at [561, 138] on icon at bounding box center [565, 133] width 13 height 13
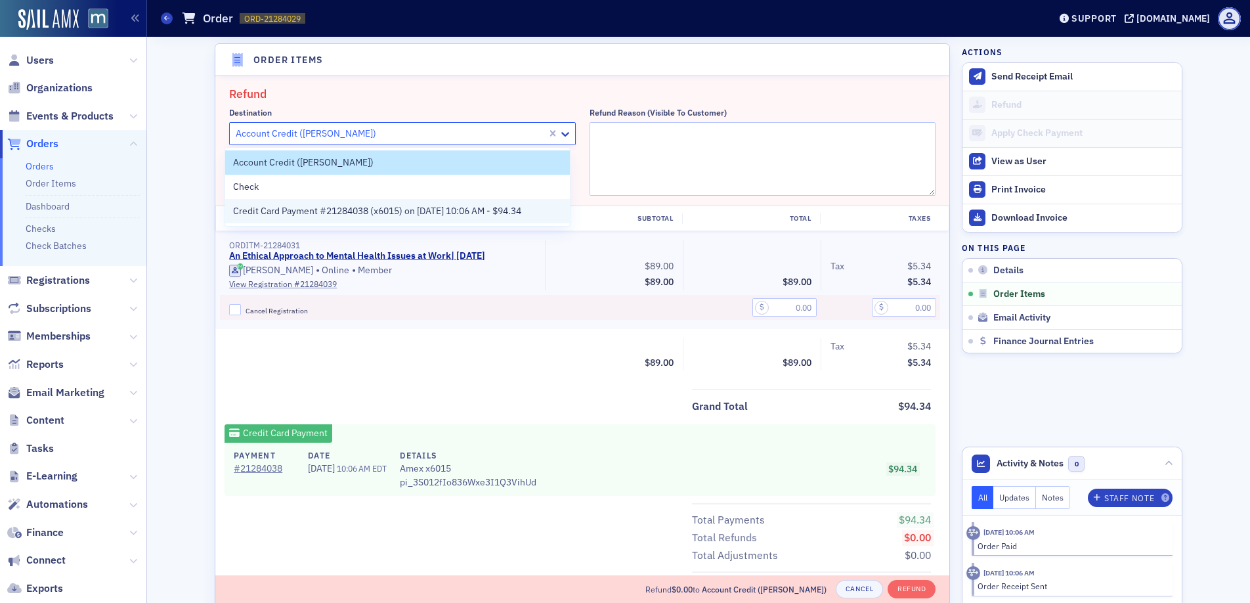
click at [446, 215] on span "Credit Card Payment #21284038 (x6015) on 8/25/2025 10:06 AM - $94.34" at bounding box center [377, 211] width 288 height 14
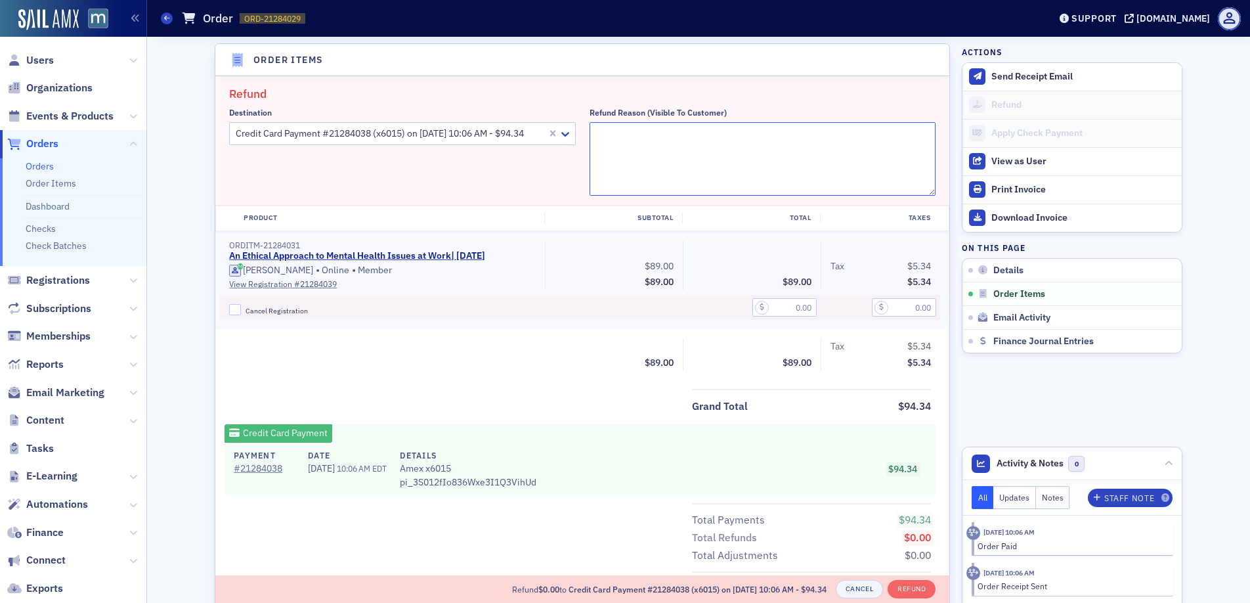
click at [647, 158] on textarea "Refund Reason (Visible to Customer)" at bounding box center [762, 159] width 347 height 74
click at [601, 136] on textarea "Refund Reason (Visible to Customer)" at bounding box center [762, 159] width 347 height 74
paste textarea "I mistakenly registered for this, thinking it was for today and not tomorrow, I…"
type textarea ""I mistakenly registered for this, thinking it was for today and not tomorrow, …"
click at [784, 300] on input "text" at bounding box center [784, 307] width 64 height 18
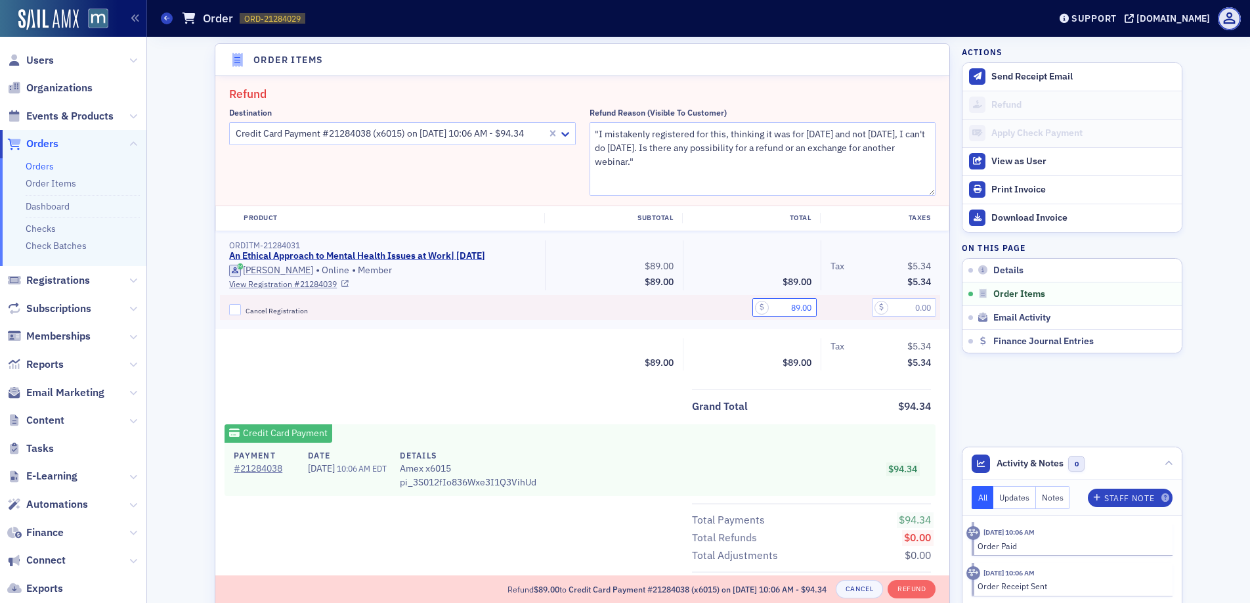
type input "89.00"
type input "5.34"
click at [807, 372] on div "Product Subtotal Total Taxes ORDITM-21284031 An Ethical Approach to Mental Heal…" at bounding box center [582, 292] width 734 height 174
click at [230, 309] on input "Cancel Registration" at bounding box center [235, 310] width 12 height 12
checkbox input "true"
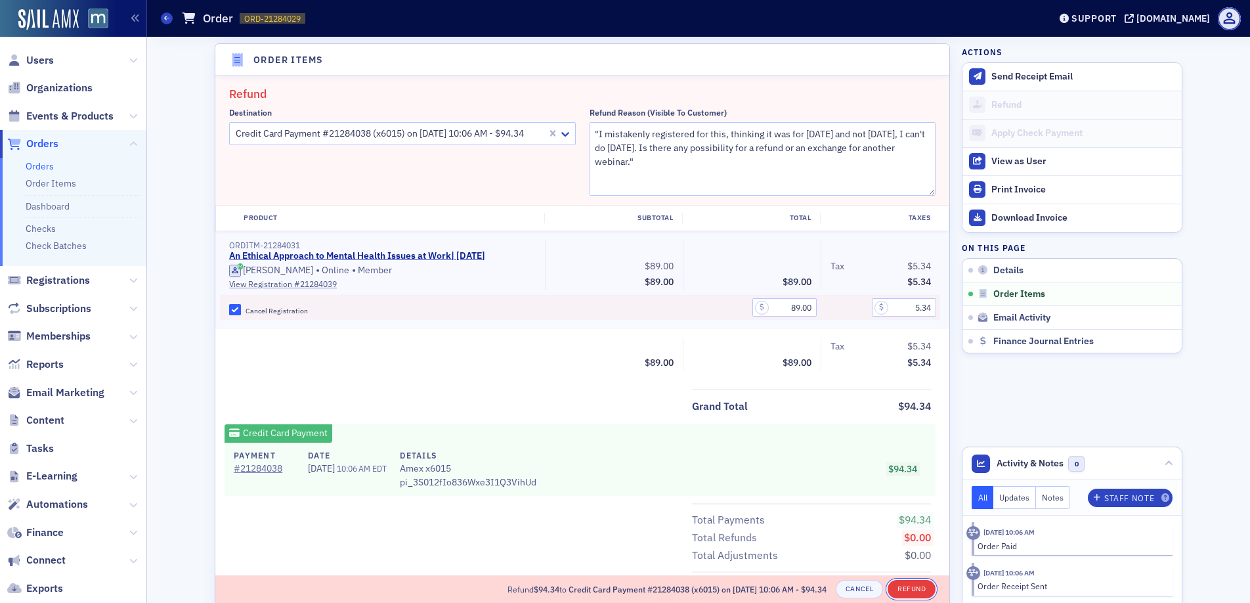
click at [908, 588] on button "Refund" at bounding box center [911, 589] width 48 height 18
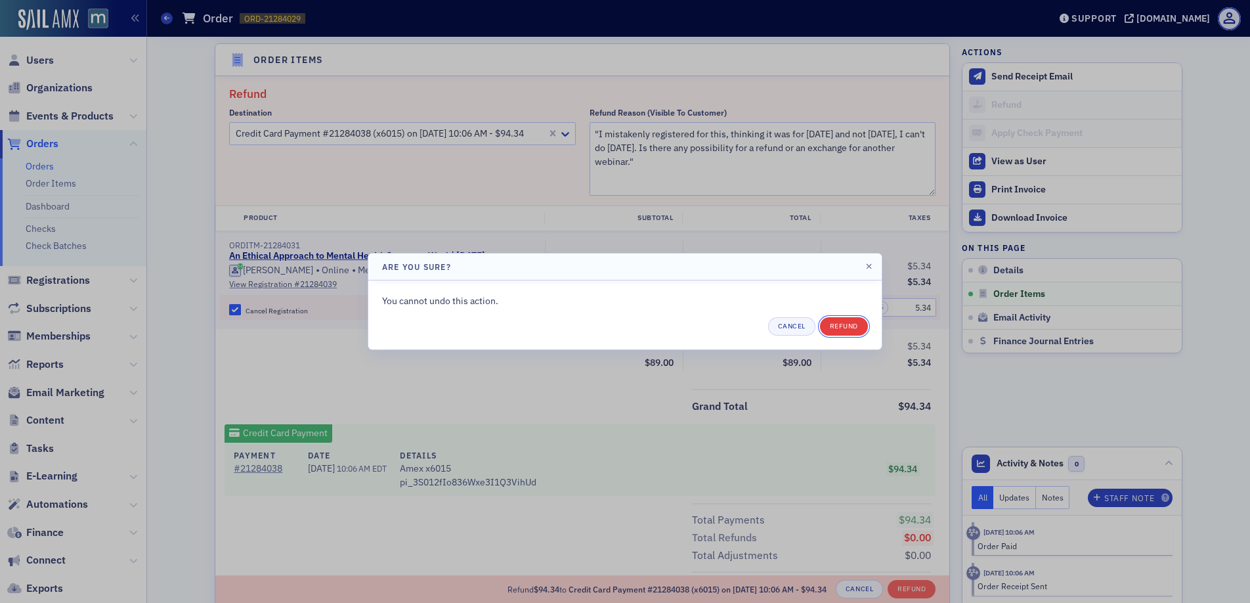
click at [847, 330] on button "Refund" at bounding box center [844, 326] width 48 height 18
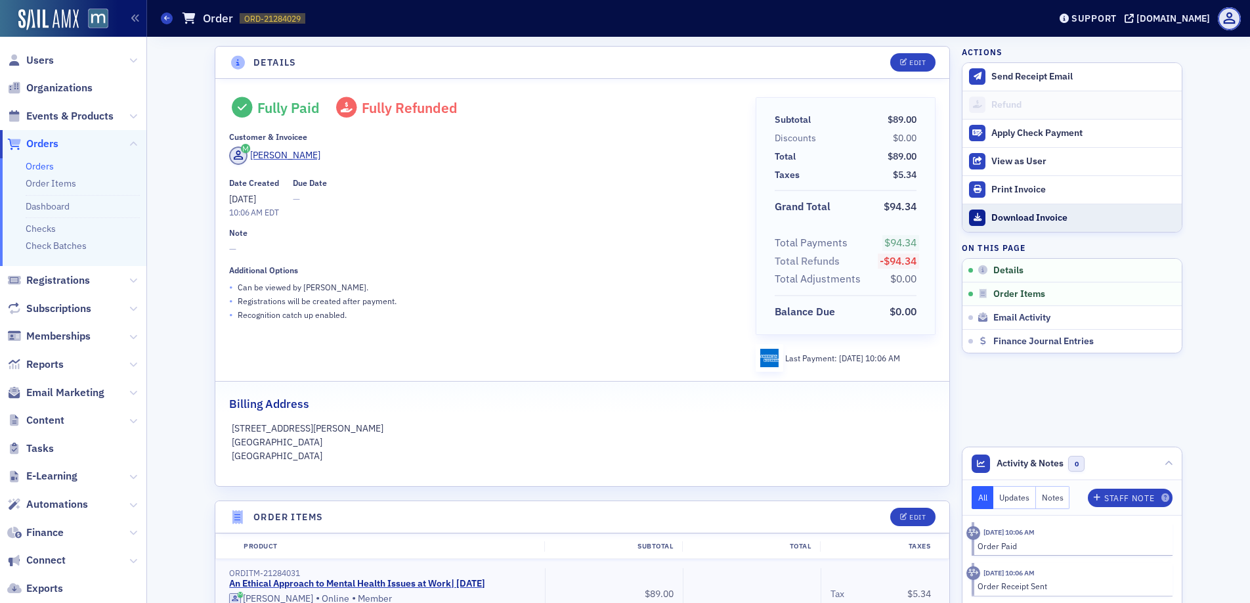
click at [1013, 210] on link "Download Invoice" at bounding box center [1071, 217] width 219 height 28
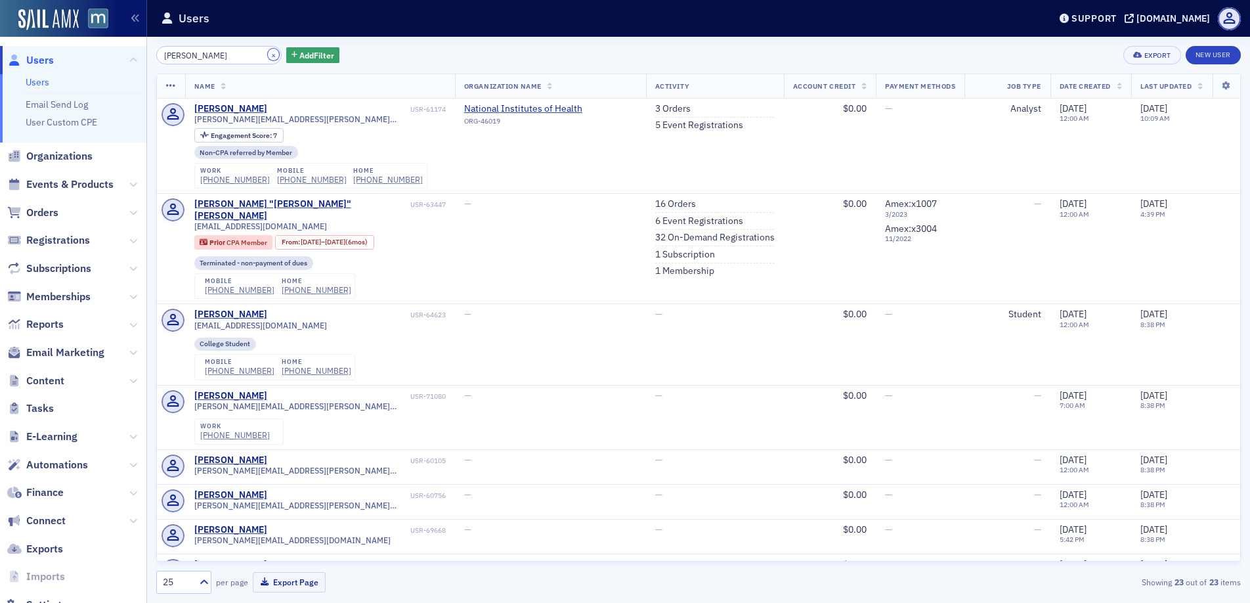
click at [268, 56] on button "×" at bounding box center [274, 55] width 12 height 12
click at [232, 56] on input "search" at bounding box center [218, 55] width 125 height 18
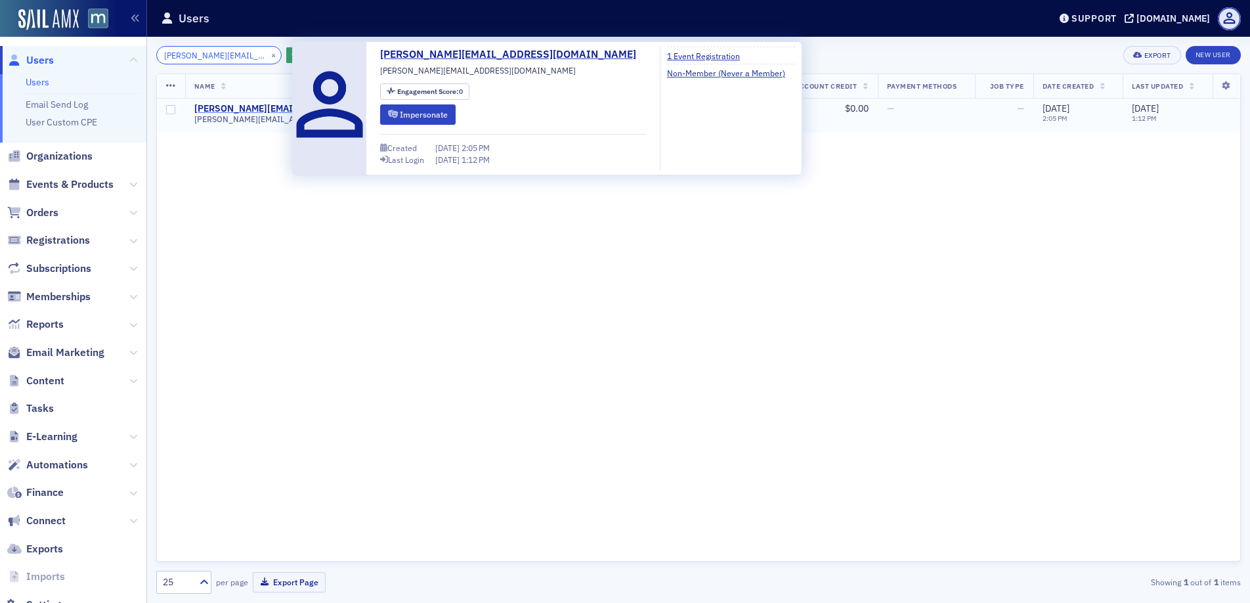
type input "rachel@elliscpallc.com"
click at [257, 108] on div "rachel@elliscpallc.com" at bounding box center [307, 109] width 227 height 12
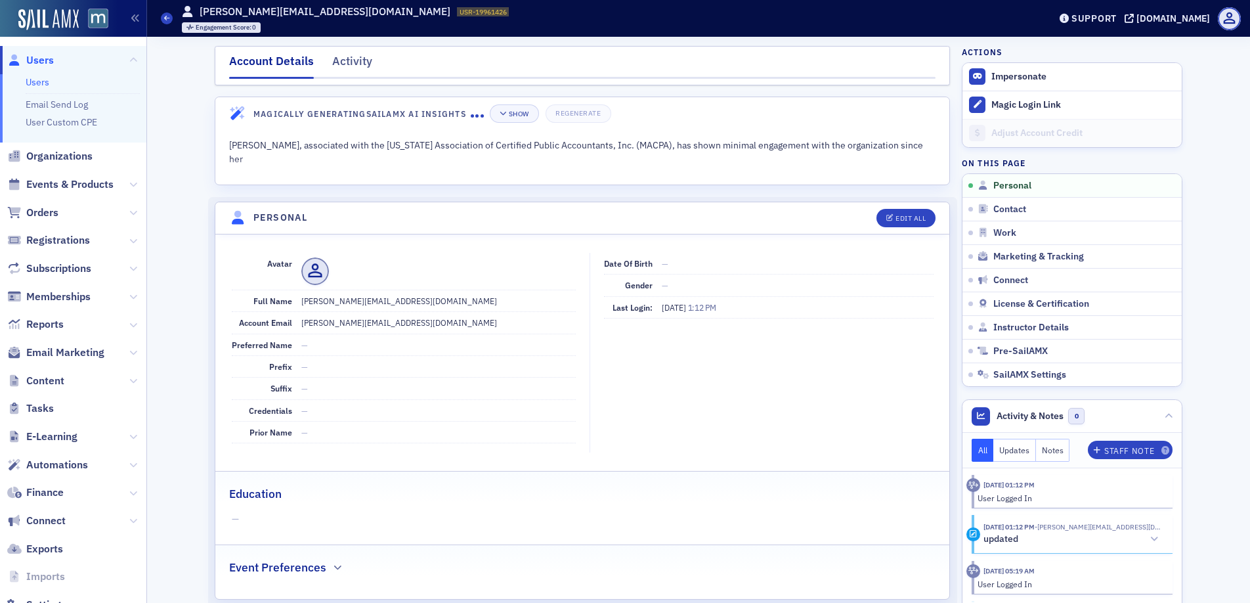
click at [36, 58] on span "Users" at bounding box center [40, 60] width 28 height 14
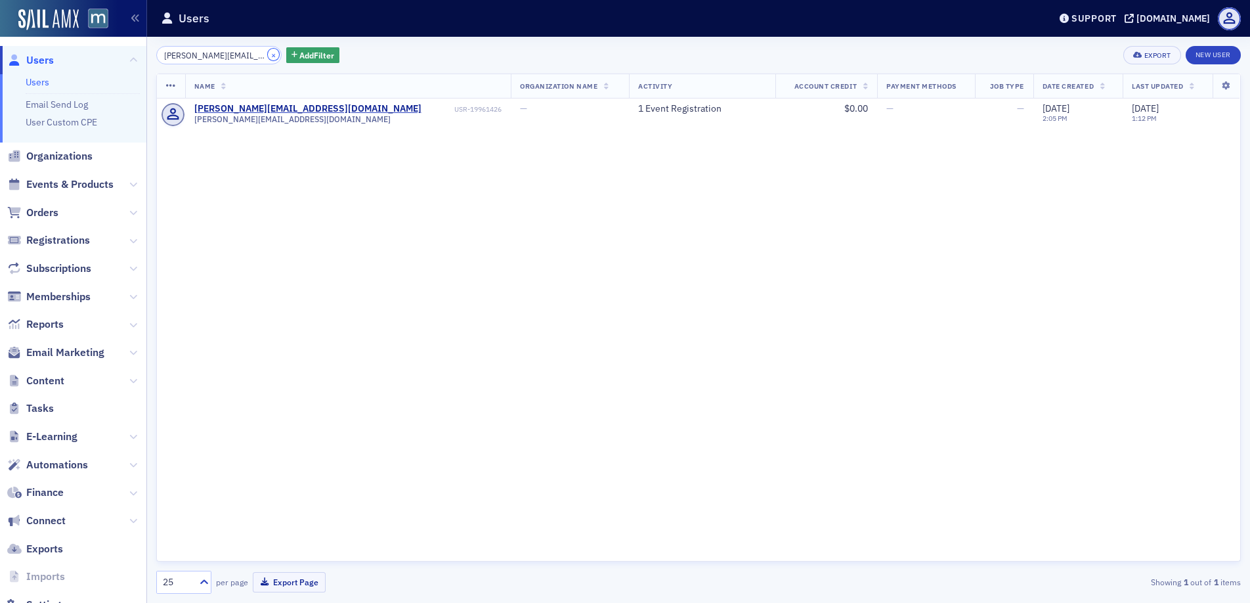
click at [268, 56] on button "×" at bounding box center [274, 55] width 12 height 12
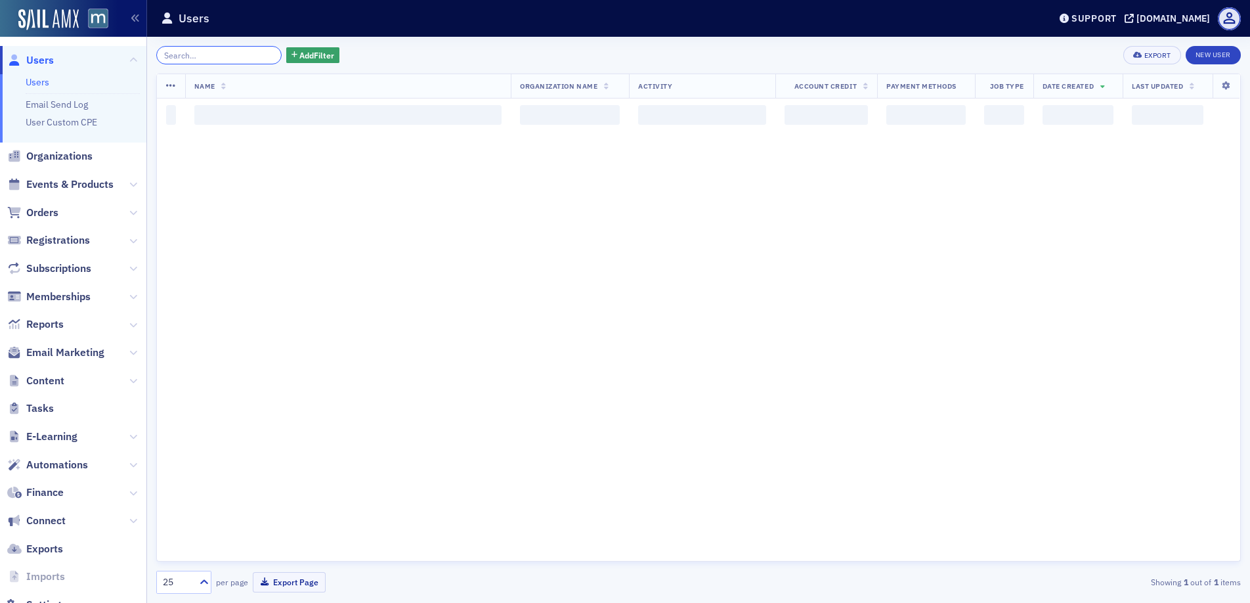
click at [251, 56] on input "search" at bounding box center [218, 55] width 125 height 18
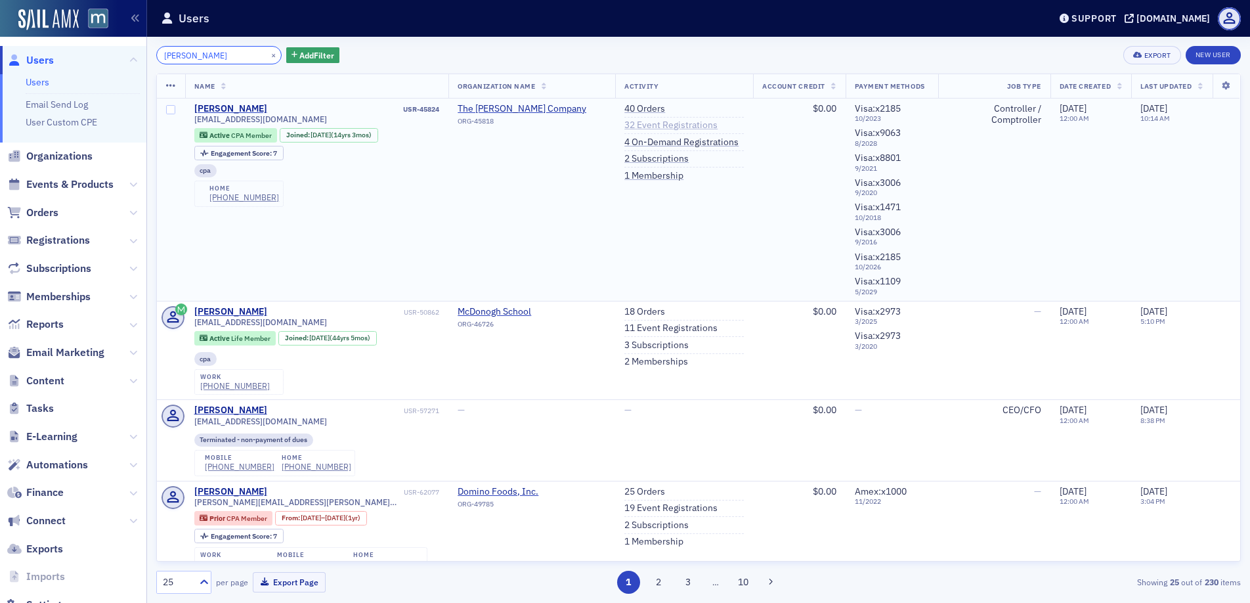
type input "Patrick Brooks"
click at [624, 125] on link "32 Event Registrations" at bounding box center [670, 125] width 93 height 12
click at [624, 160] on link "2 Subscriptions" at bounding box center [656, 159] width 64 height 12
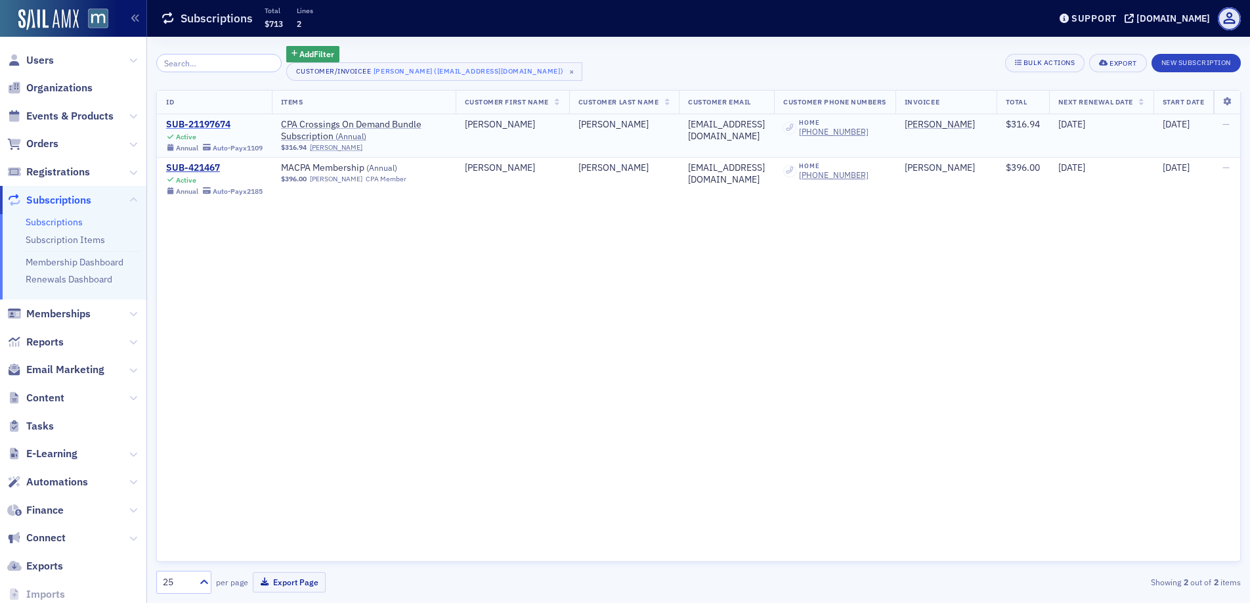
click at [204, 123] on div "SUB-21197674" at bounding box center [214, 125] width 96 height 12
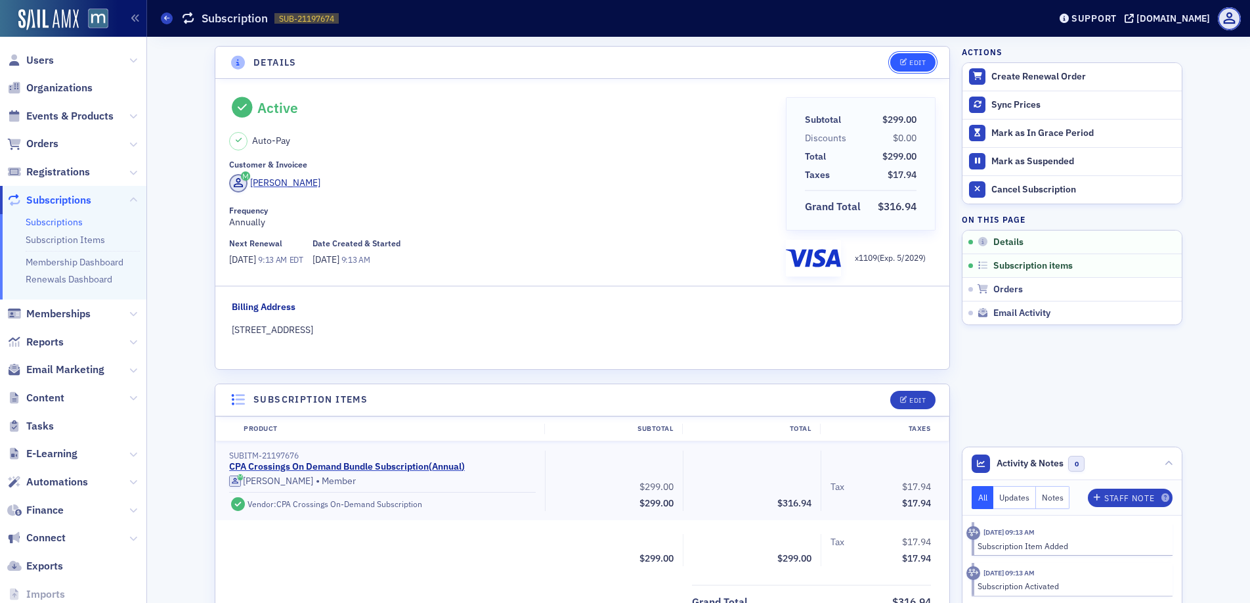
click at [910, 67] on button "Edit" at bounding box center [912, 62] width 45 height 18
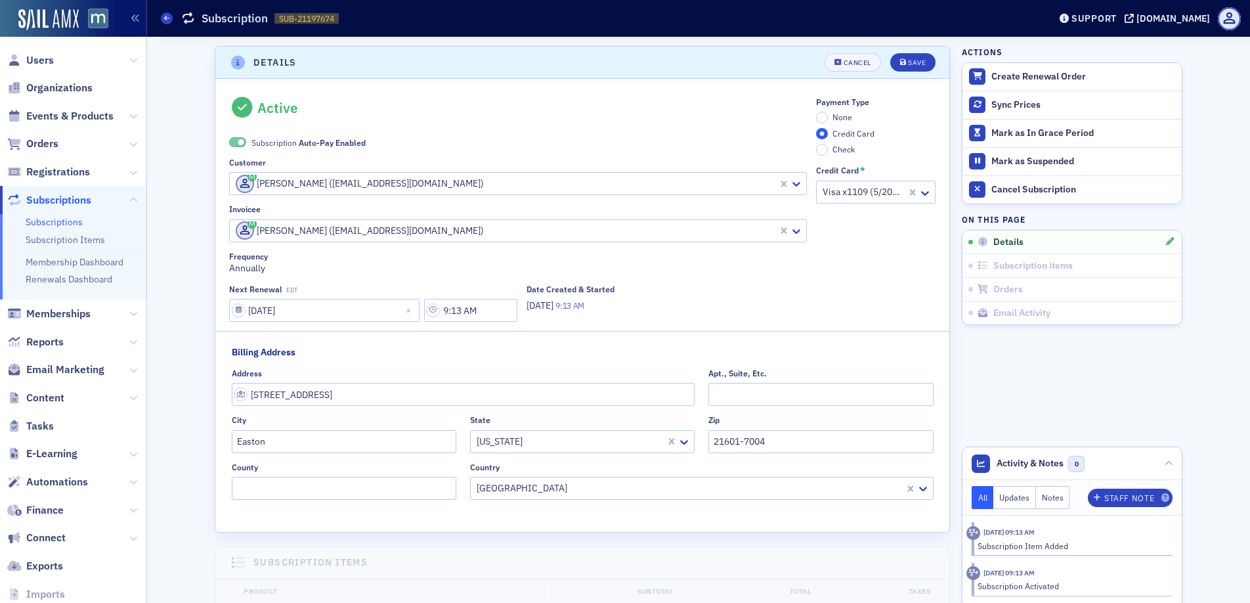
scroll to position [3, 0]
click at [238, 139] on span at bounding box center [241, 139] width 7 height 7
click at [816, 114] on input "None" at bounding box center [822, 115] width 12 height 12
click at [908, 60] on div "Save" at bounding box center [917, 59] width 18 height 7
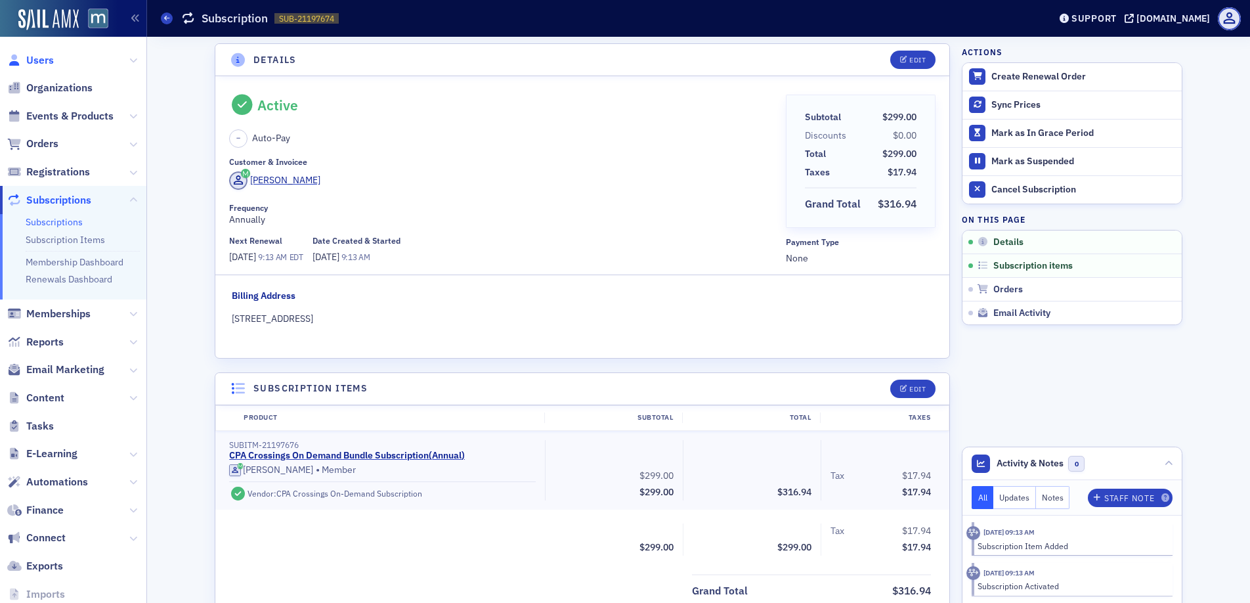
click at [26, 62] on span "Users" at bounding box center [40, 60] width 28 height 14
